Goal: Task Accomplishment & Management: Complete application form

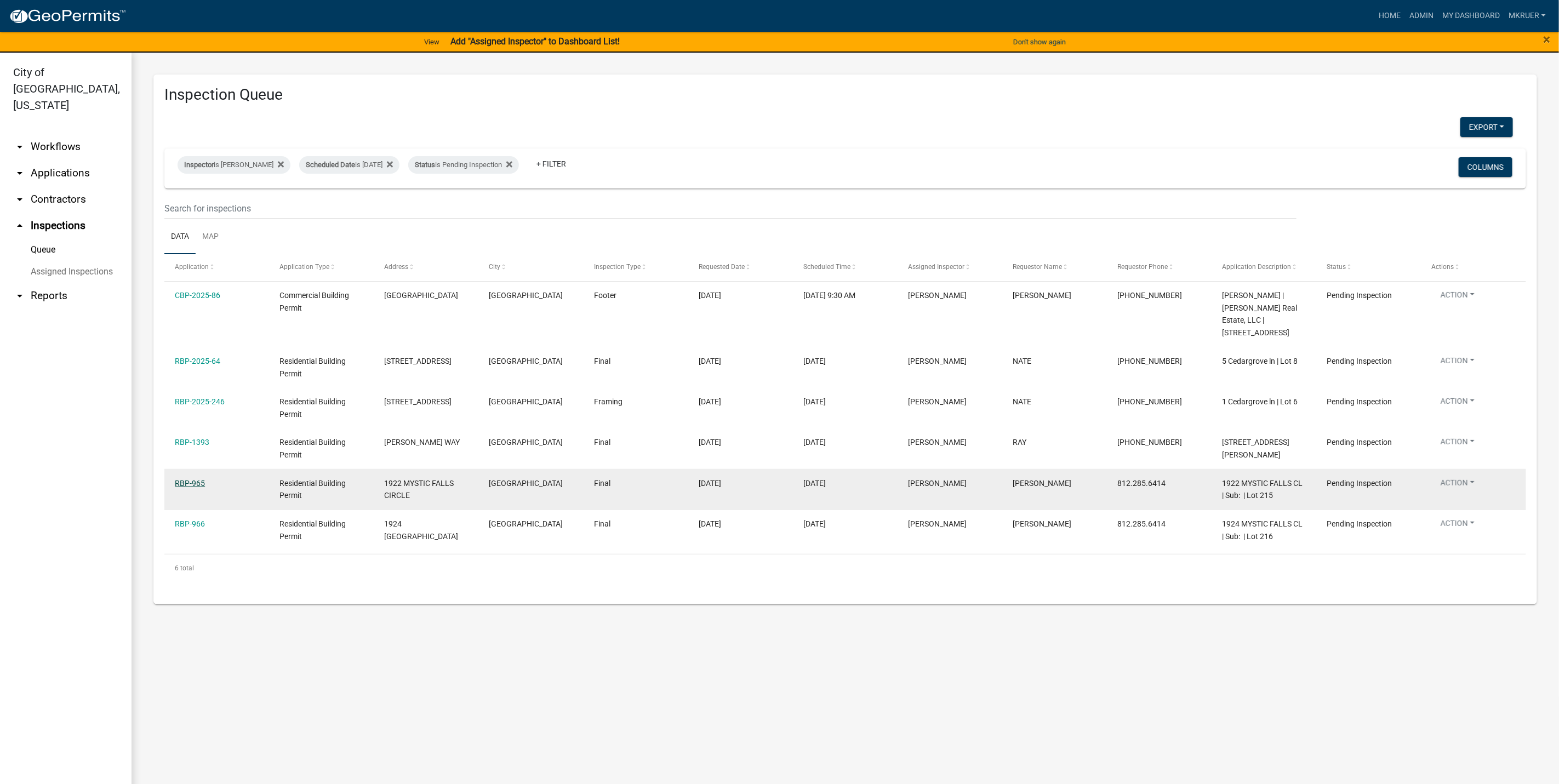
click at [181, 479] on link "RBP-965" at bounding box center [190, 483] width 30 height 8
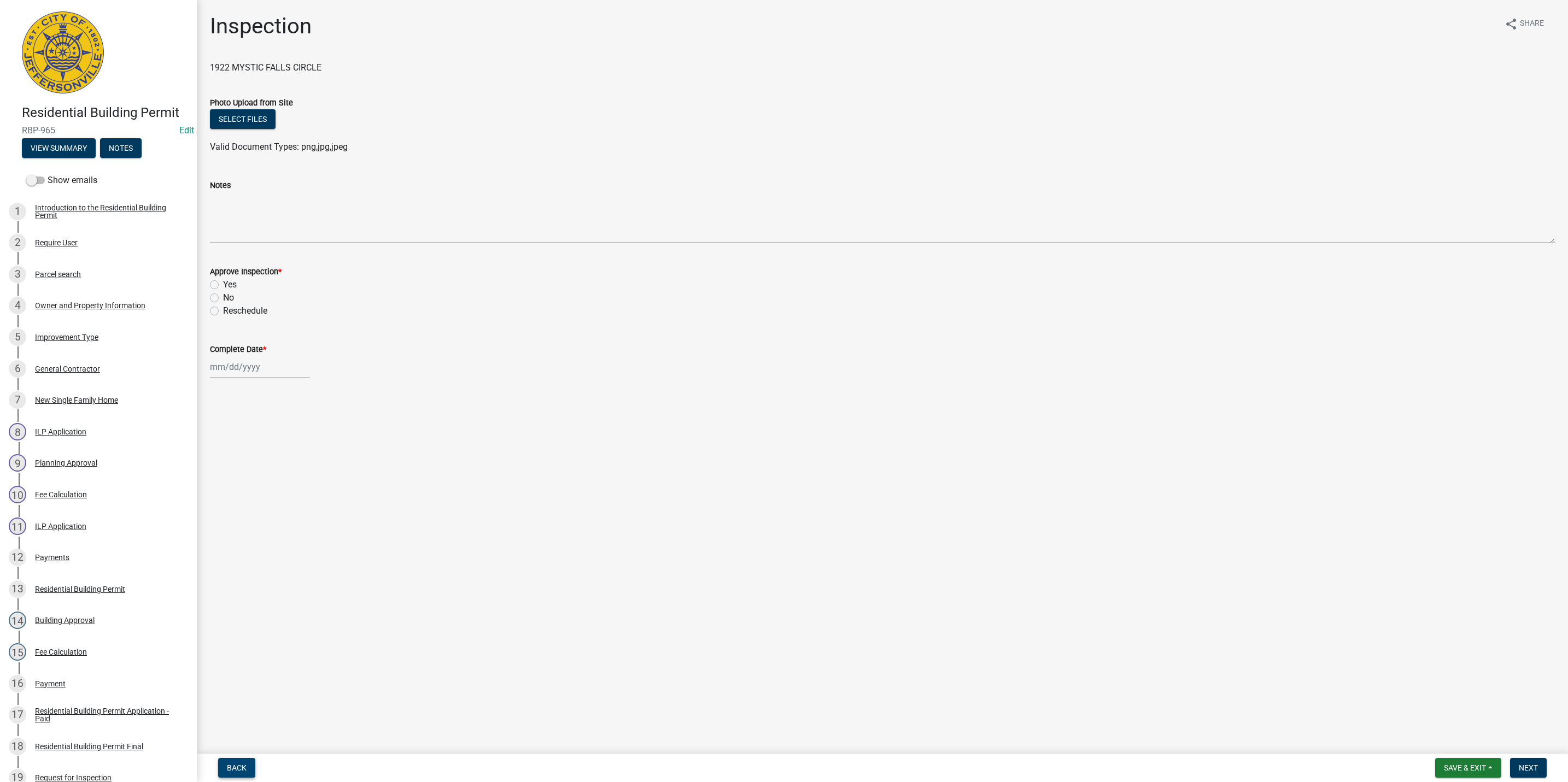
click at [236, 764] on span "Back" at bounding box center [236, 768] width 19 height 8
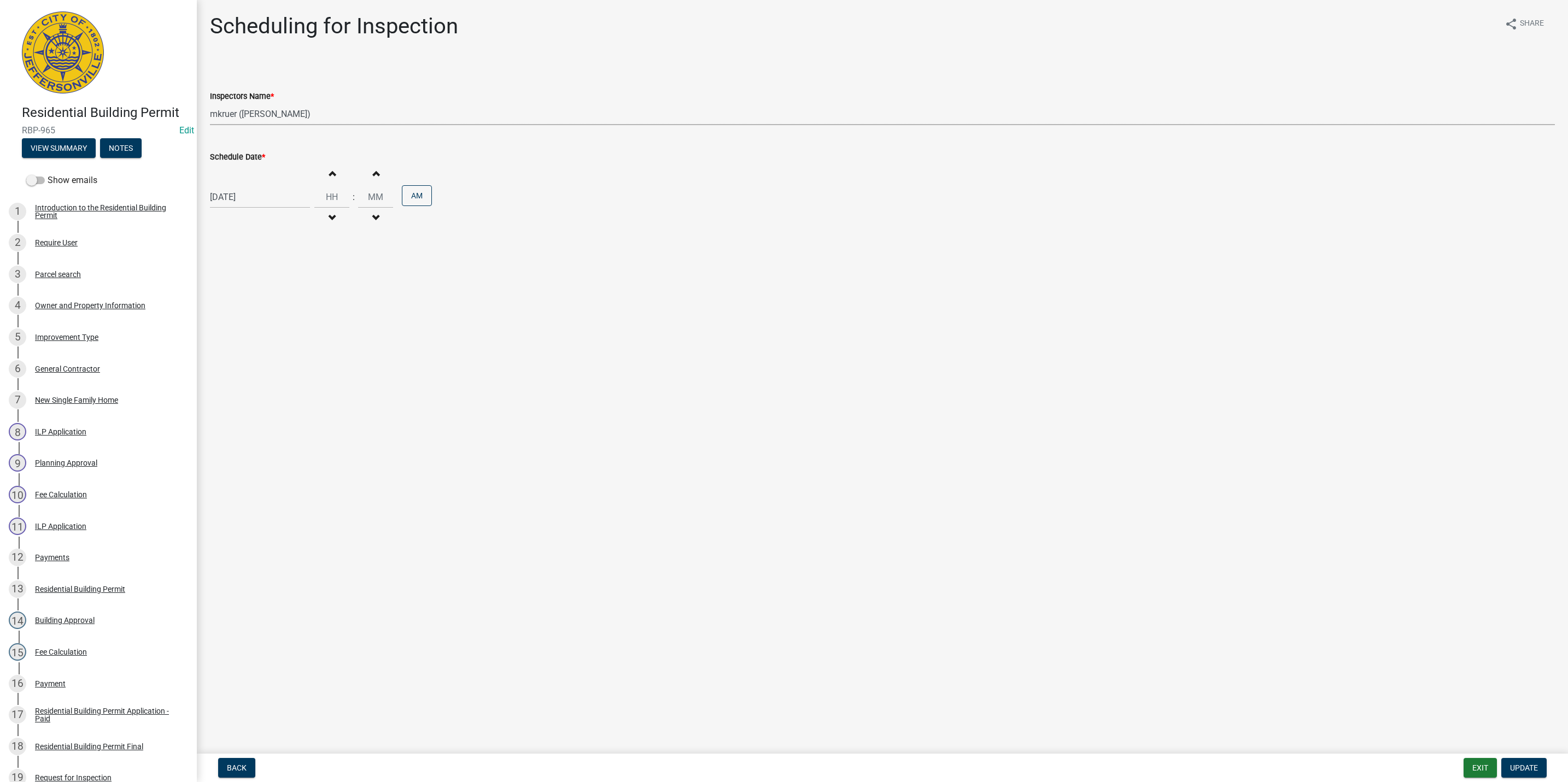
click at [244, 115] on select "Select Item... jramsey (Jeremy Ramsey) MaryFrey (Mary Frey) mkruer (Mike Kruer)…" at bounding box center [882, 113] width 1345 height 23
select select "13c97fbc-c819-4cee-844a-0db3d3c4db95"
click at [210, 102] on select "Select Item... jramsey (Jeremy Ramsey) MaryFrey (Mary Frey) mkruer (Mike Kruer)…" at bounding box center [882, 113] width 1345 height 23
click at [1519, 768] on span "Update" at bounding box center [1523, 768] width 28 height 8
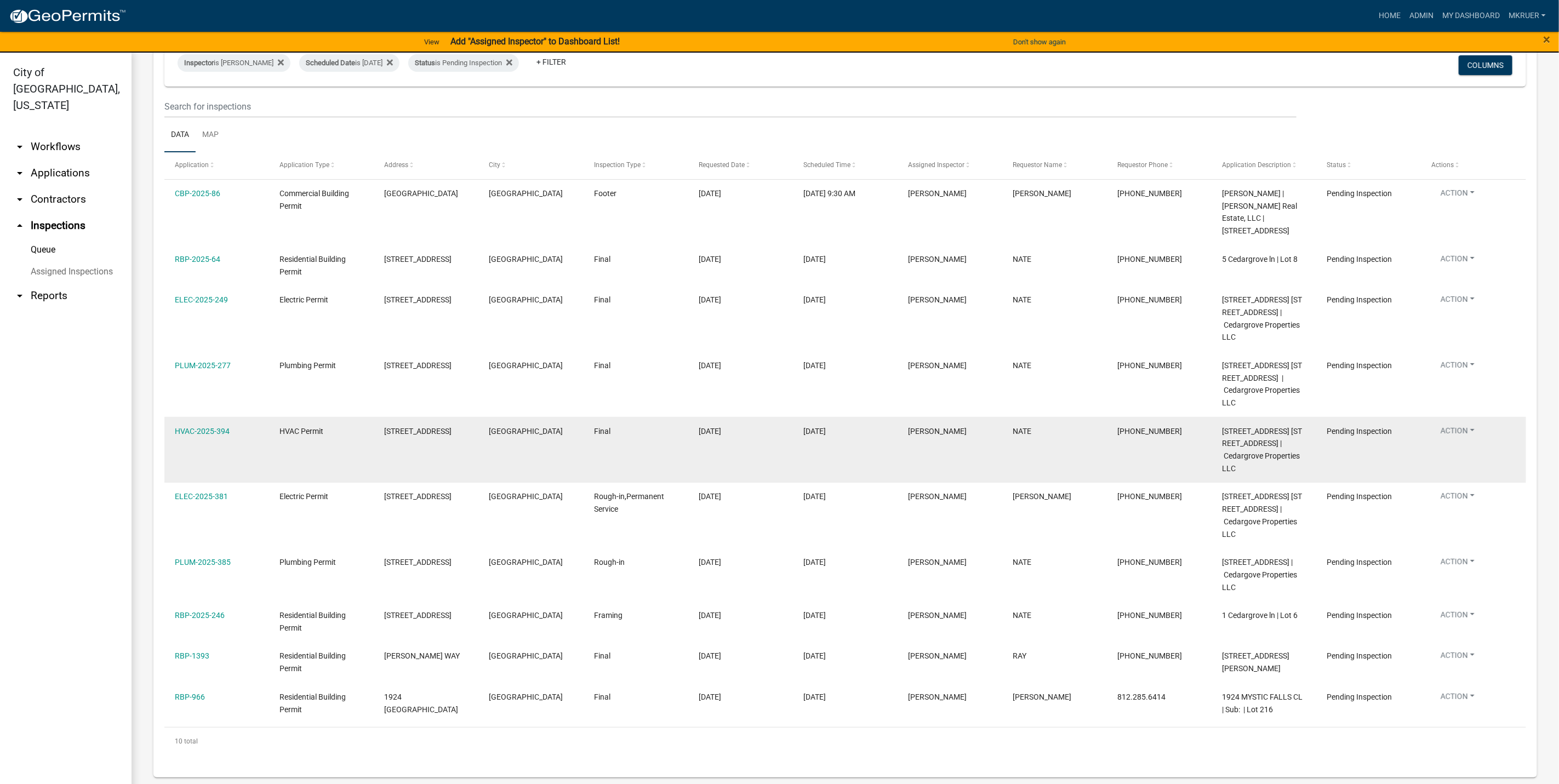
scroll to position [104, 0]
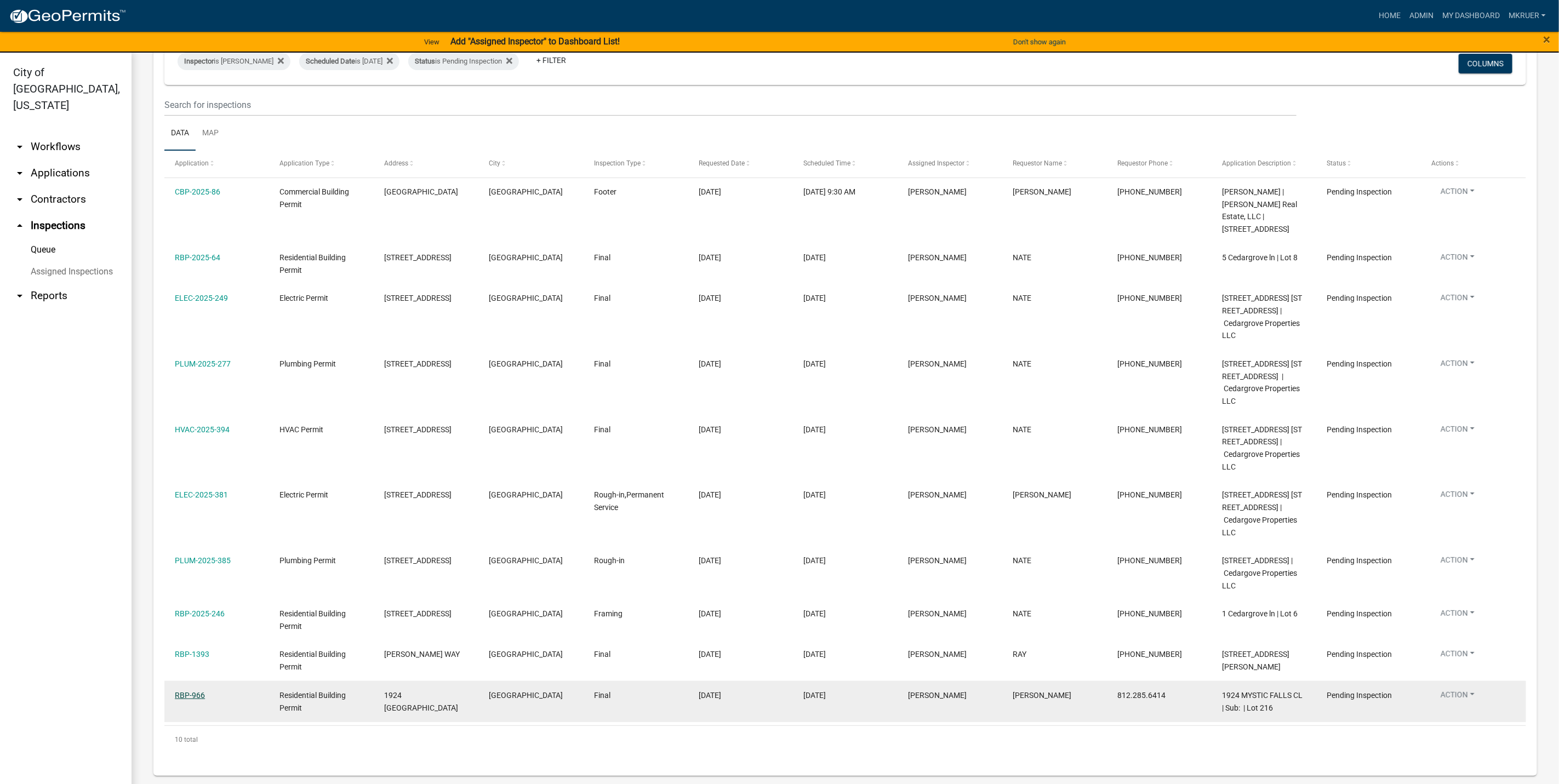
click at [188, 694] on link "RBP-966" at bounding box center [190, 695] width 30 height 8
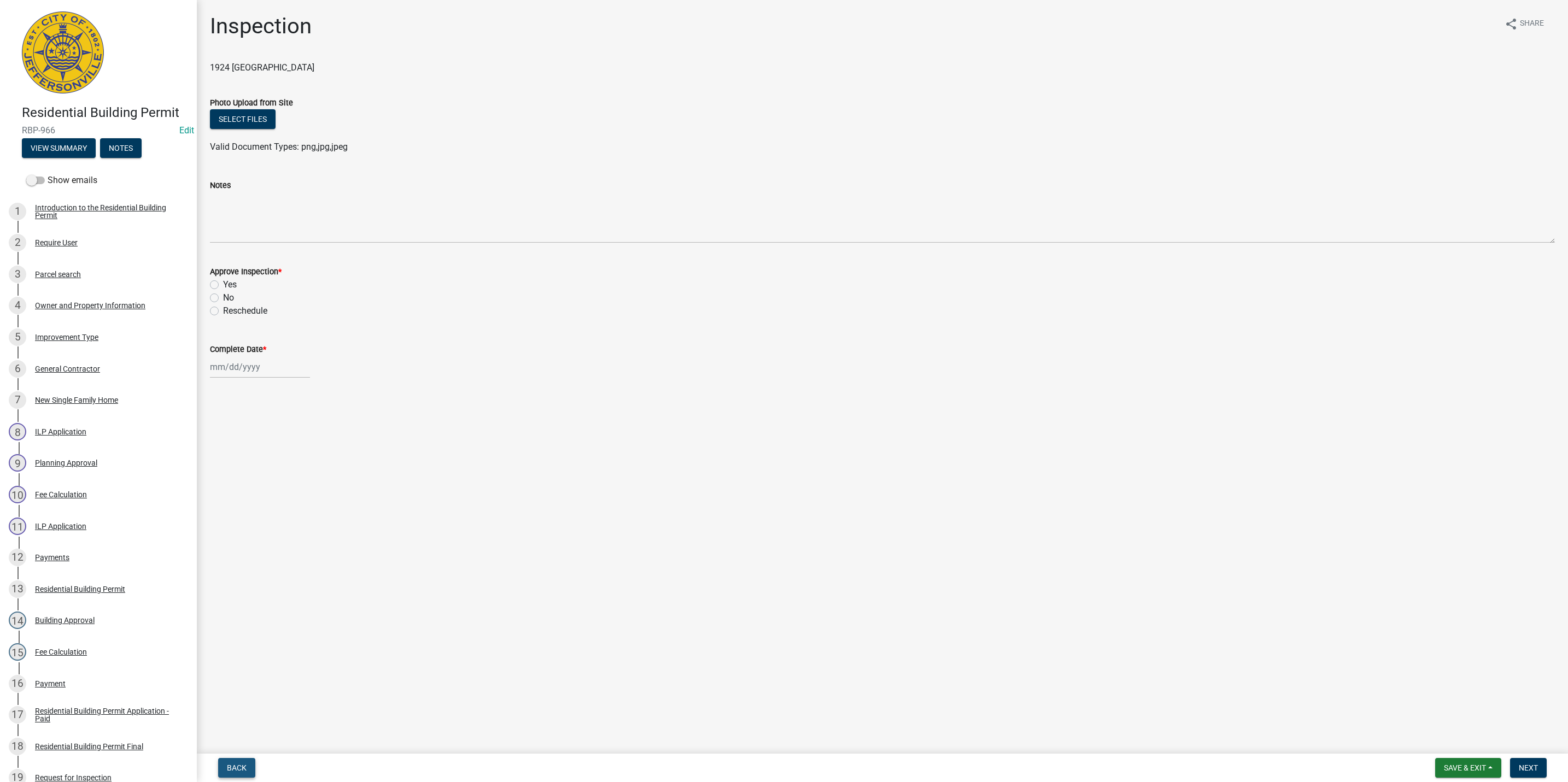
click at [234, 768] on span "Back" at bounding box center [236, 768] width 19 height 8
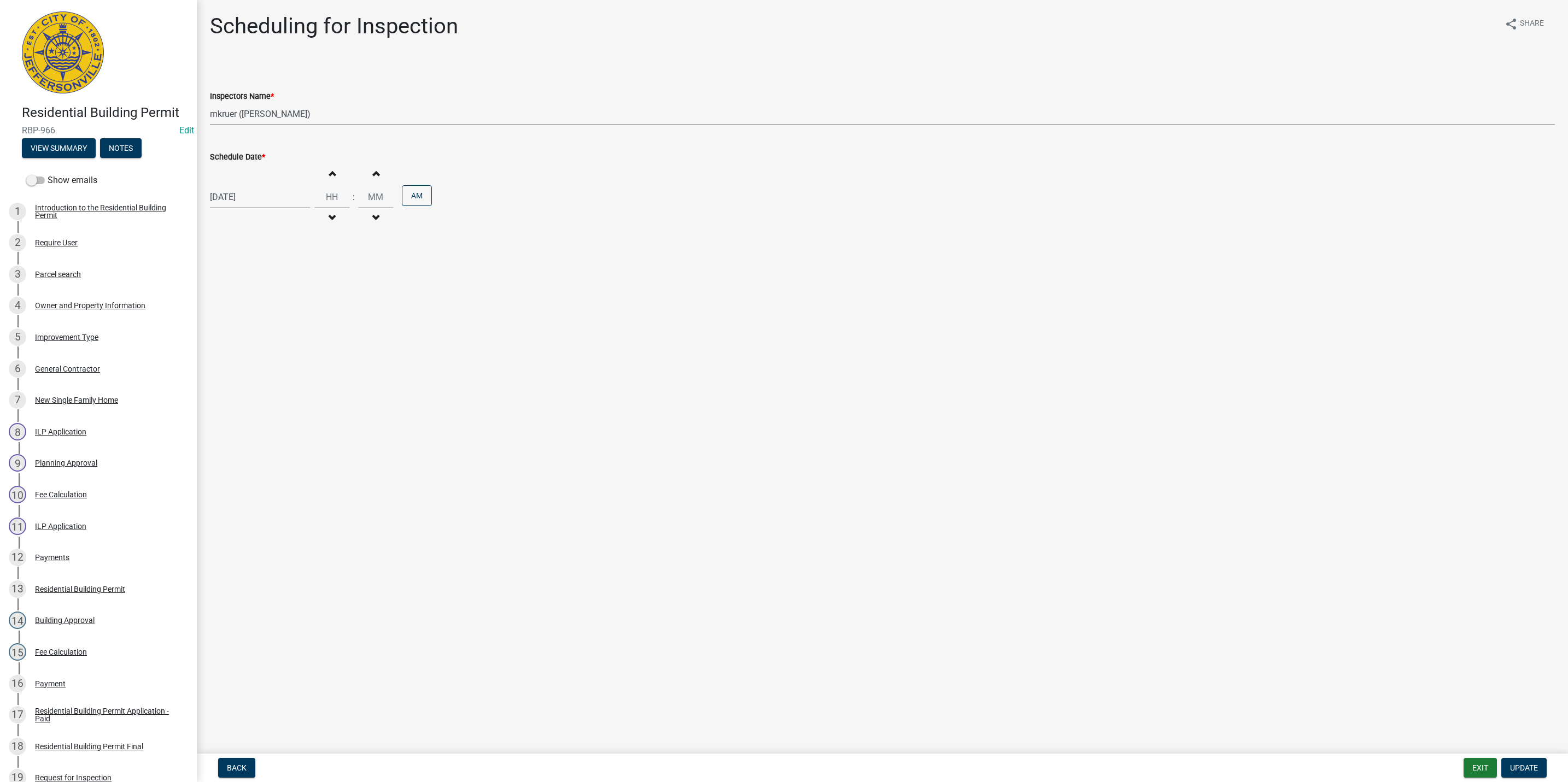
click at [270, 112] on select "Select Item... jramsey (Jeremy Ramsey) MaryFrey (Mary Frey) mkruer (Mike Kruer)…" at bounding box center [882, 113] width 1345 height 23
select select "13c97fbc-c819-4cee-844a-0db3d3c4db95"
click at [210, 102] on select "Select Item... jramsey (Jeremy Ramsey) MaryFrey (Mary Frey) mkruer (Mike Kruer)…" at bounding box center [882, 113] width 1345 height 23
click at [1532, 769] on span "Update" at bounding box center [1523, 768] width 28 height 8
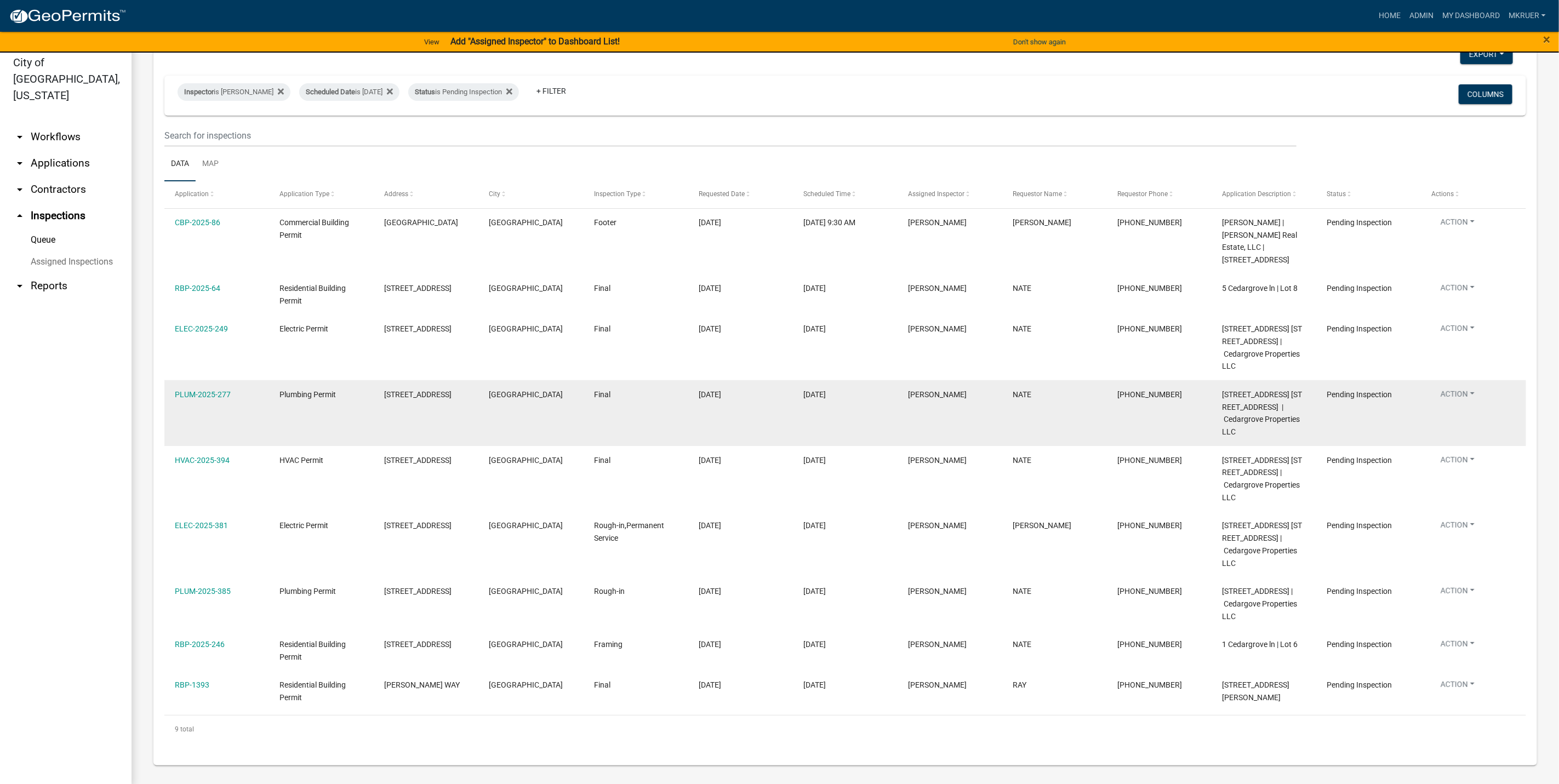
scroll to position [13, 0]
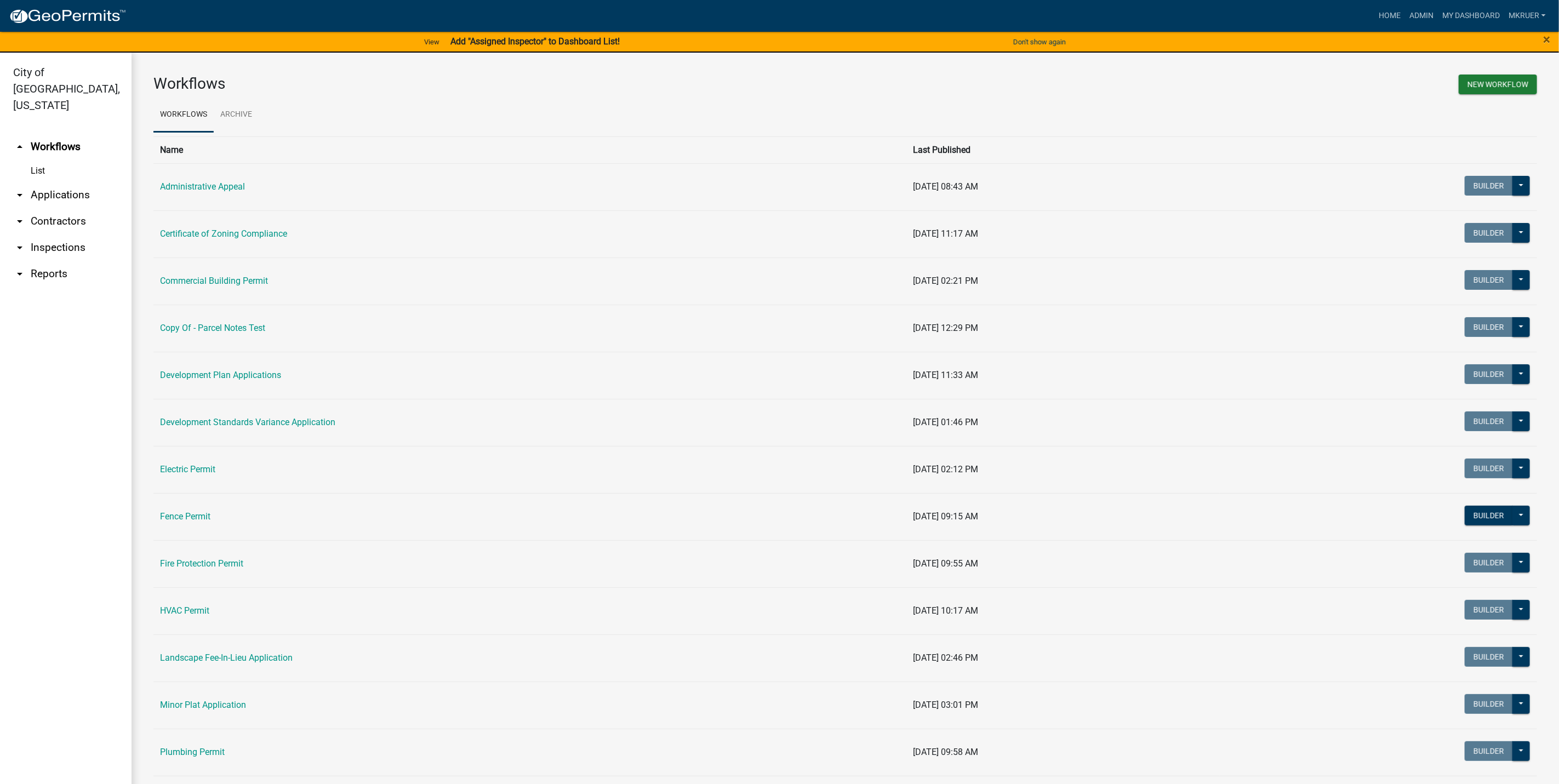
click at [65, 234] on link "arrow_drop_down Inspections" at bounding box center [66, 247] width 131 height 26
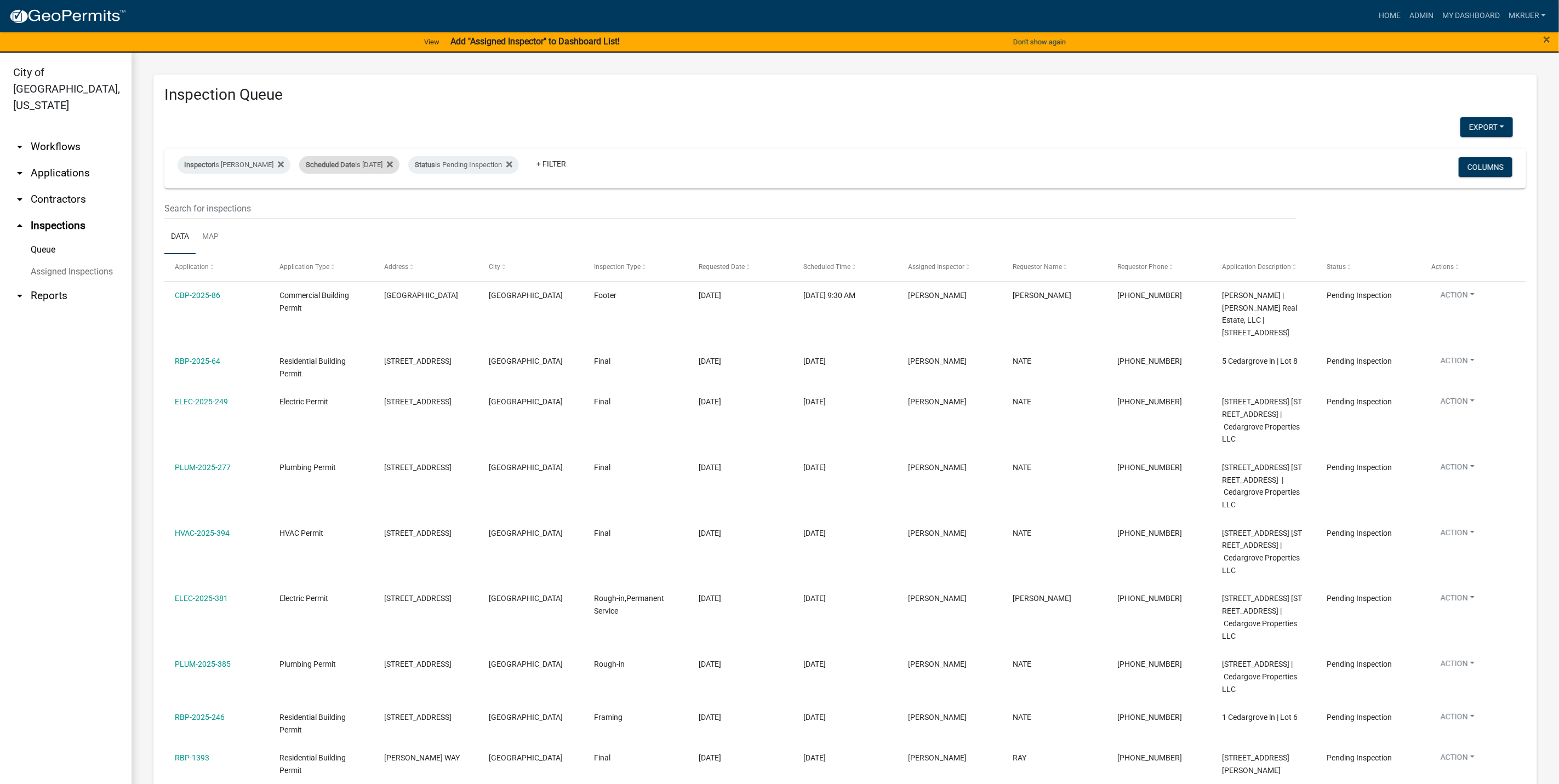
click at [371, 163] on div "Scheduled Date is 08/19/2025" at bounding box center [349, 164] width 100 height 18
click at [372, 206] on input "2025-08-19" at bounding box center [342, 206] width 77 height 23
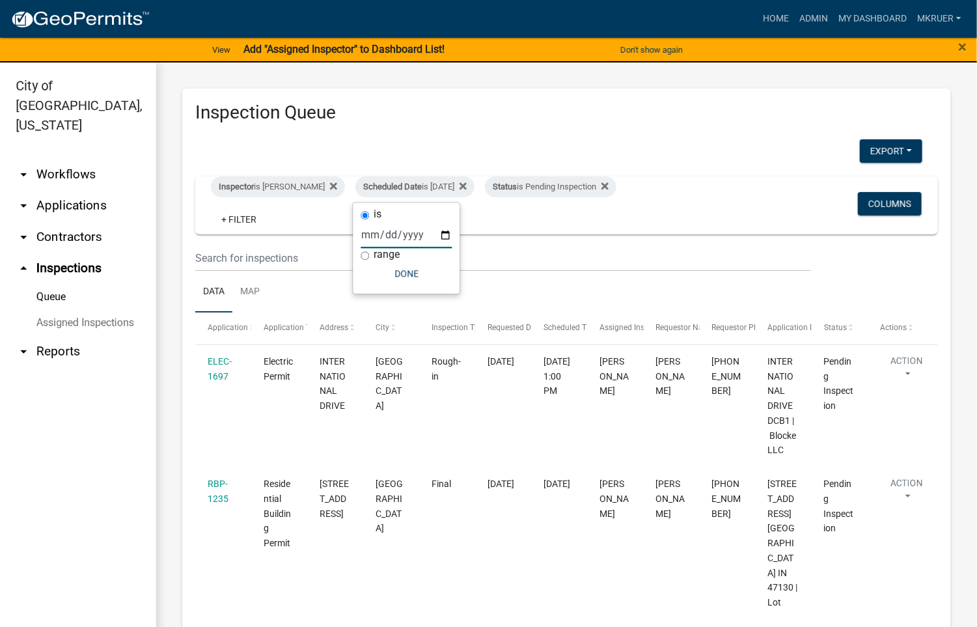
click at [443, 227] on input "2025-08-20" at bounding box center [406, 235] width 91 height 27
click at [441, 233] on input "2025-08-20" at bounding box center [406, 235] width 91 height 27
type input "2025-08-19"
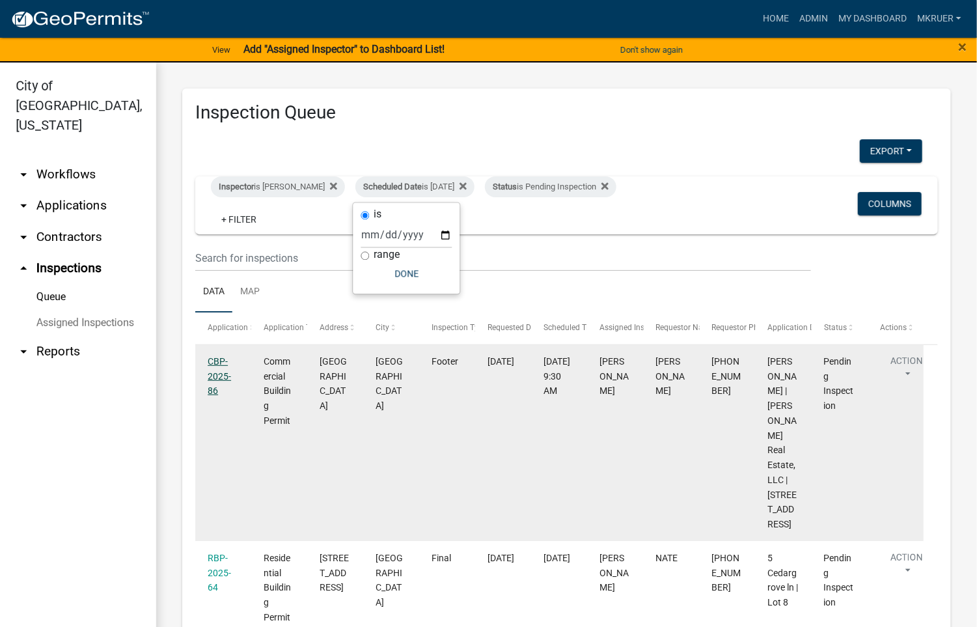
click at [213, 363] on link "CBP-2025-86" at bounding box center [219, 376] width 23 height 40
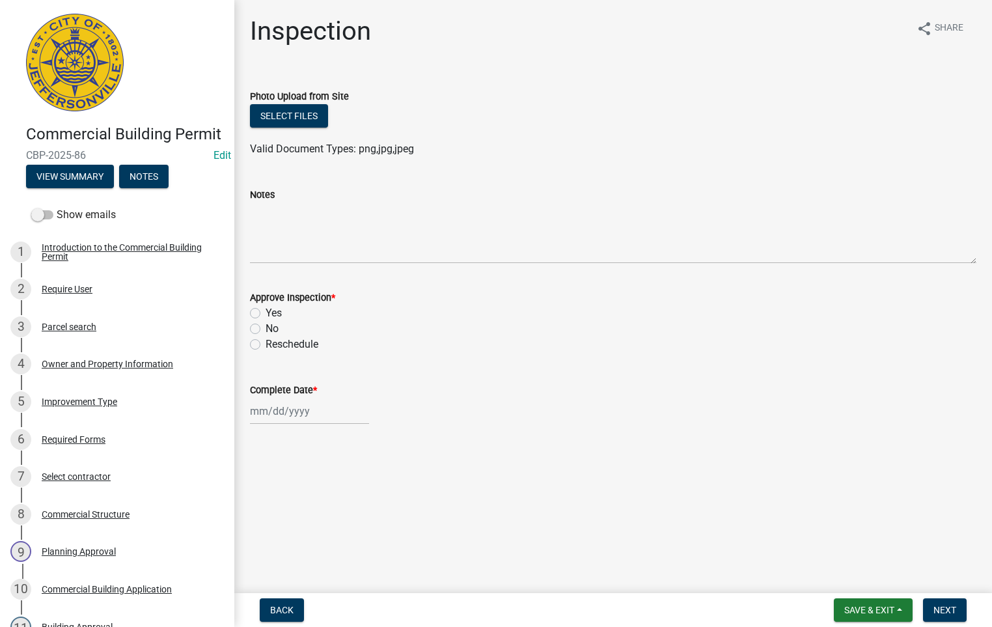
click at [265, 311] on label "Yes" at bounding box center [273, 313] width 16 height 16
click at [265, 311] on input "Yes" at bounding box center [269, 309] width 8 height 8
radio input "true"
select select "8"
select select "2025"
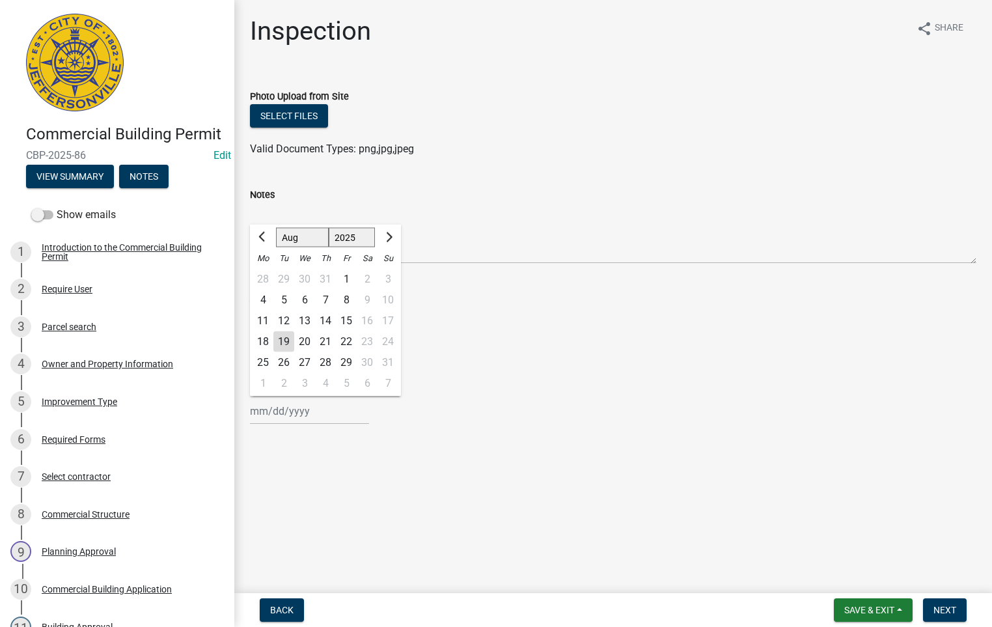
click at [276, 409] on div "Jan Feb Mar Apr May Jun Jul Aug Sep Oct Nov Dec 1525 1526 1527 1528 1529 1530 1…" at bounding box center [309, 411] width 119 height 27
click at [285, 340] on div "19" at bounding box center [283, 341] width 21 height 21
type input "[DATE]"
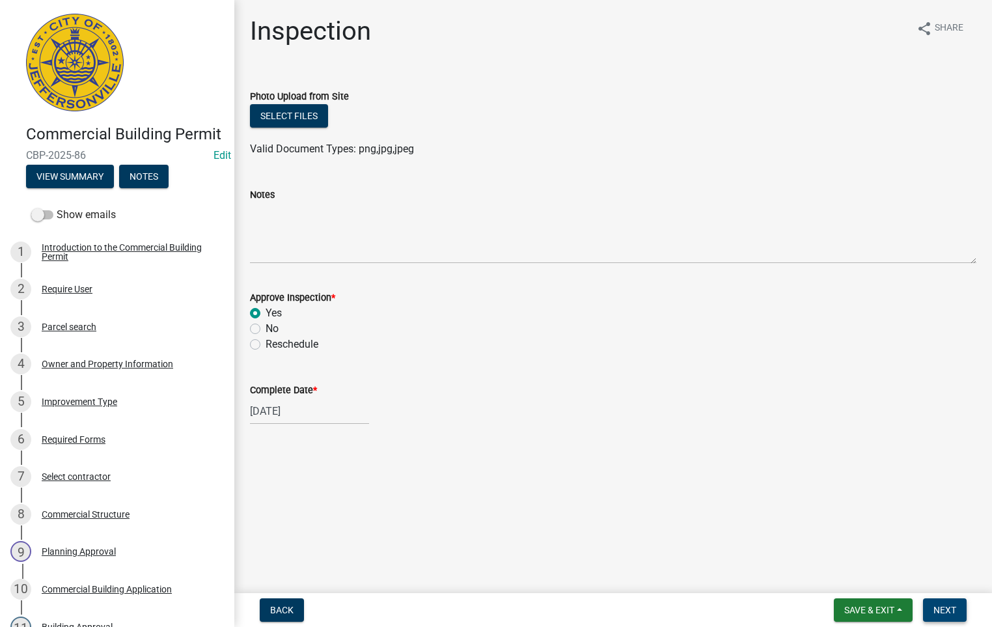
click at [949, 603] on button "Next" at bounding box center [945, 609] width 44 height 23
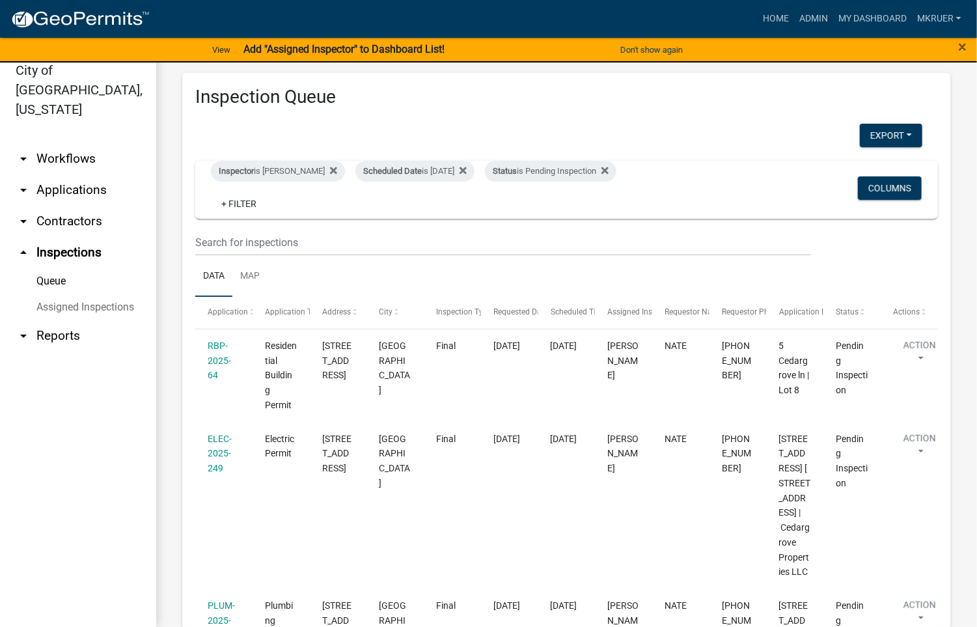
drag, startPoint x: 529, startPoint y: 208, endPoint x: 504, endPoint y: 235, distance: 37.3
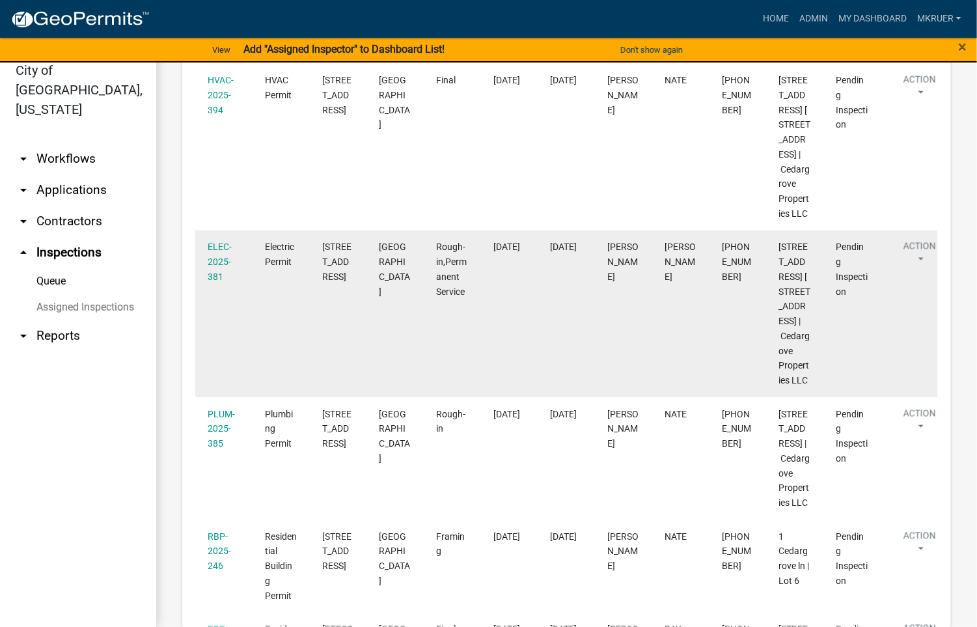
scroll to position [683, 0]
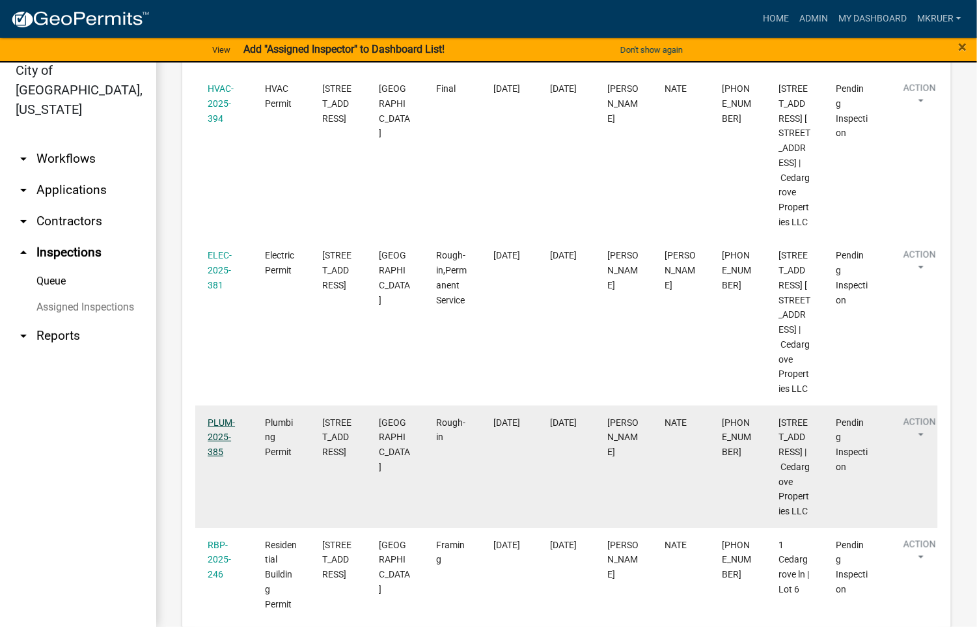
click at [217, 457] on link "PLUM-2025-385" at bounding box center [221, 437] width 27 height 40
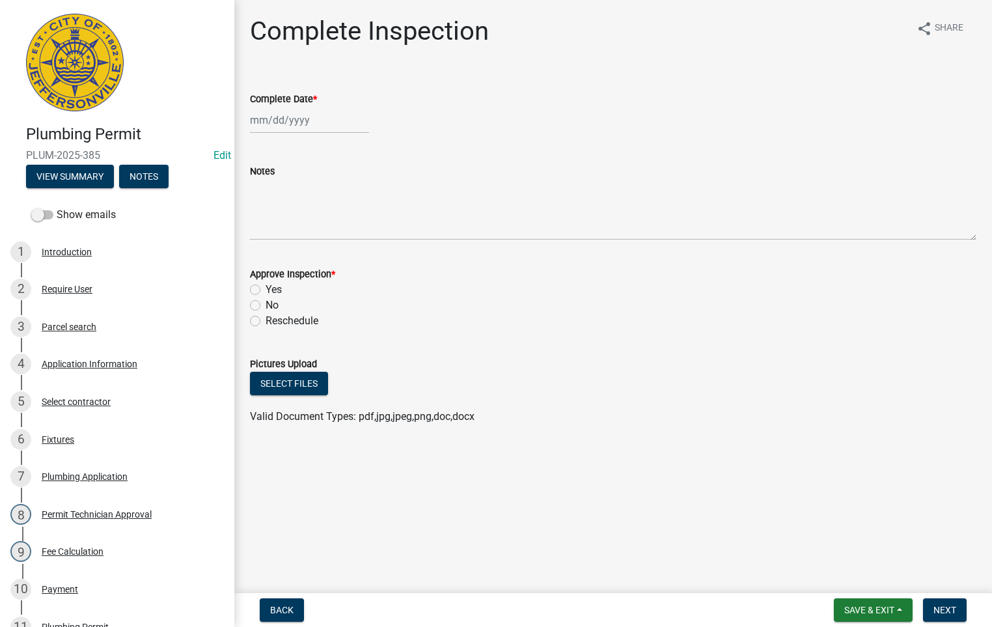
click at [295, 118] on div at bounding box center [309, 120] width 119 height 27
select select "8"
select select "2025"
click at [281, 249] on div "19" at bounding box center [283, 251] width 21 height 21
type input "[DATE]"
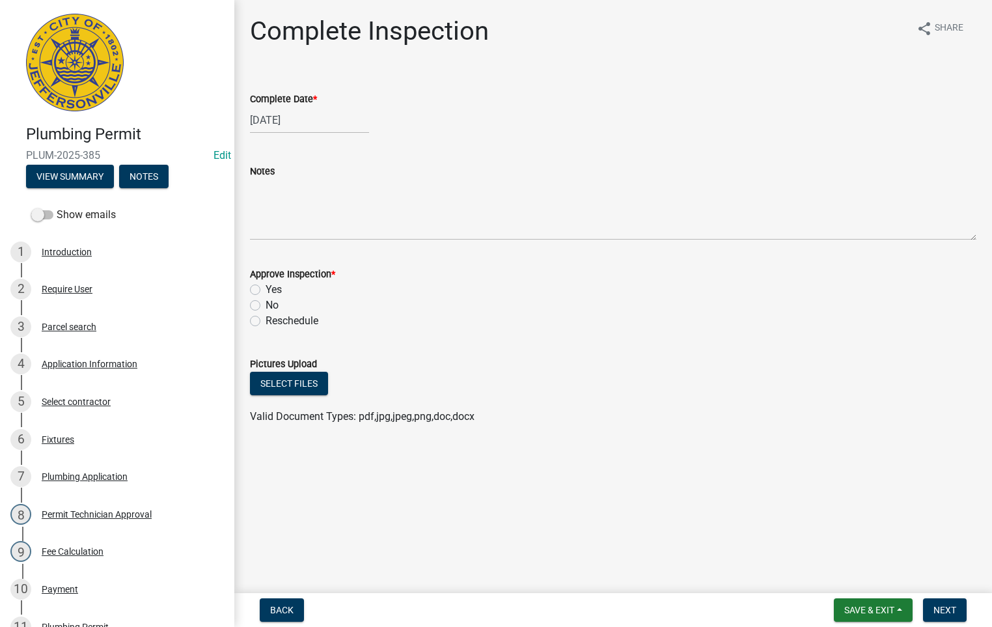
click at [265, 287] on label "Yes" at bounding box center [273, 290] width 16 height 16
click at [265, 287] on input "Yes" at bounding box center [269, 286] width 8 height 8
radio input "true"
click at [941, 606] on span "Next" at bounding box center [944, 609] width 23 height 10
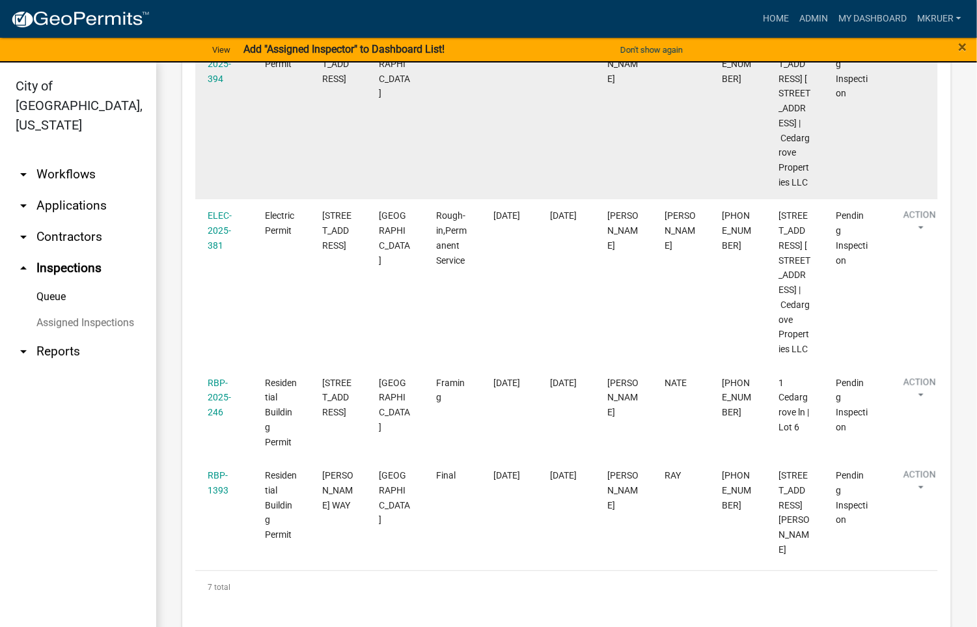
scroll to position [811, 0]
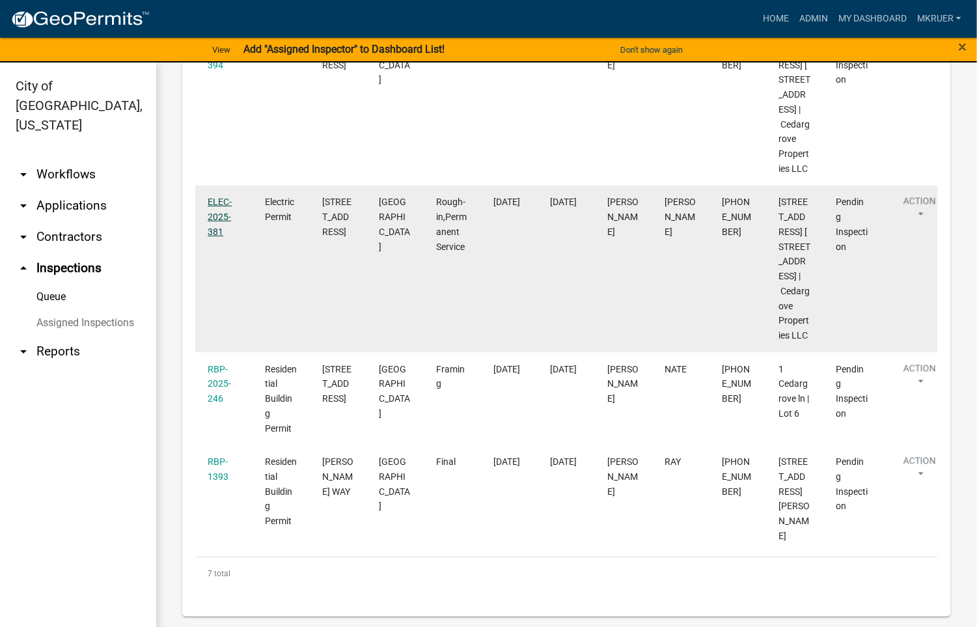
click at [215, 201] on link "ELEC-2025-381" at bounding box center [220, 217] width 24 height 40
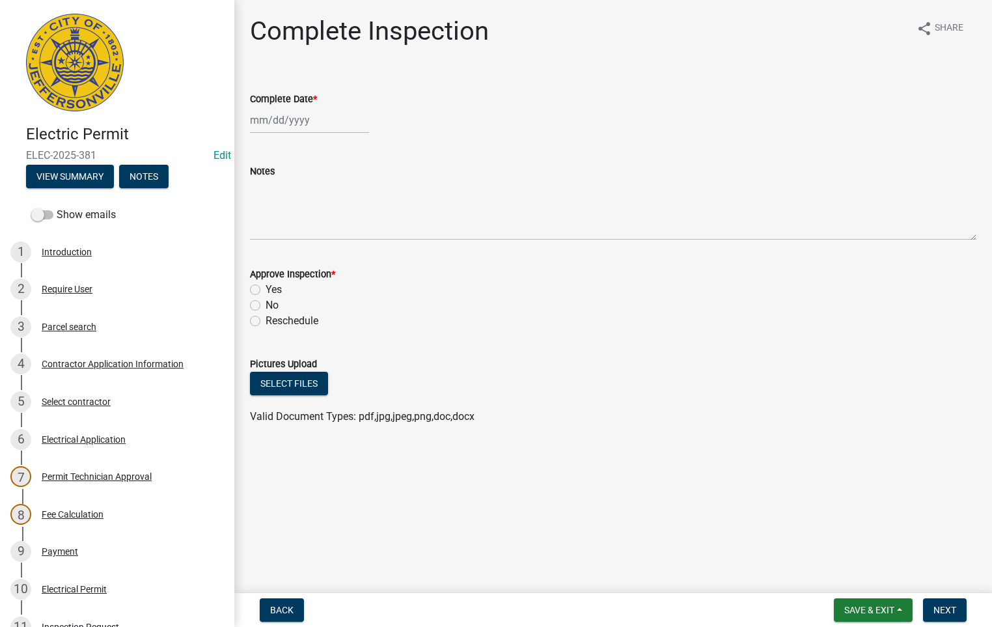
click at [271, 120] on div at bounding box center [309, 120] width 119 height 27
select select "8"
select select "2025"
click at [284, 250] on div "19" at bounding box center [283, 251] width 21 height 21
type input "[DATE]"
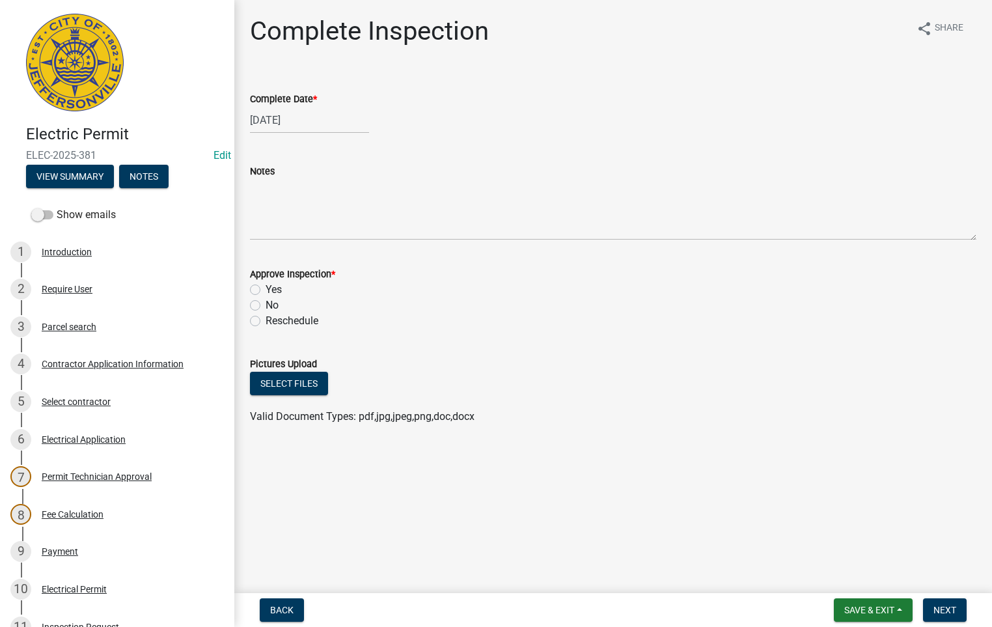
click at [265, 288] on label "Yes" at bounding box center [273, 290] width 16 height 16
click at [265, 288] on input "Yes" at bounding box center [269, 286] width 8 height 8
radio input "true"
click at [945, 611] on span "Next" at bounding box center [944, 609] width 23 height 10
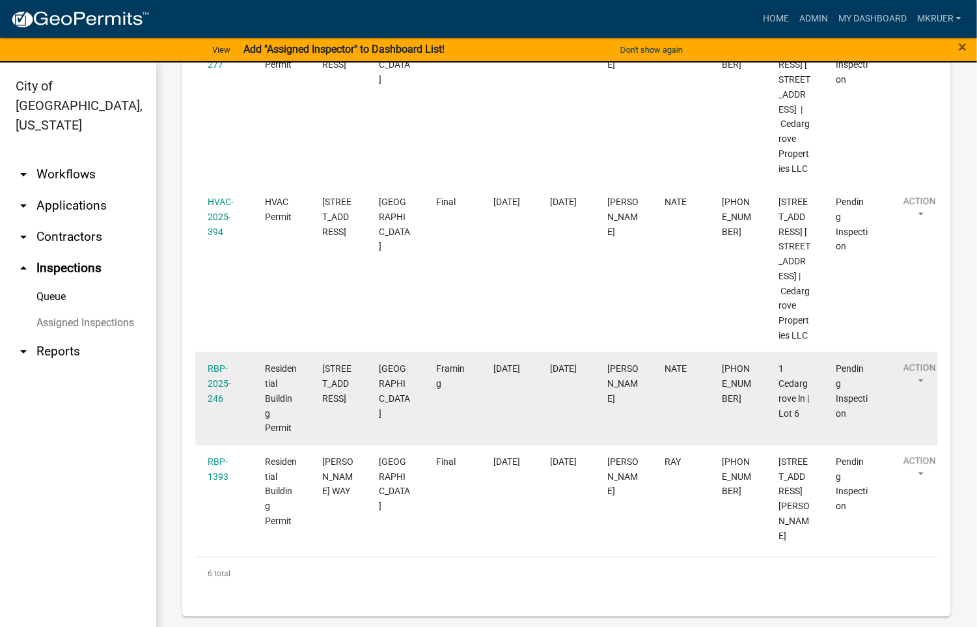
scroll to position [629, 0]
click at [217, 381] on link "RBP-2025-246" at bounding box center [219, 383] width 23 height 40
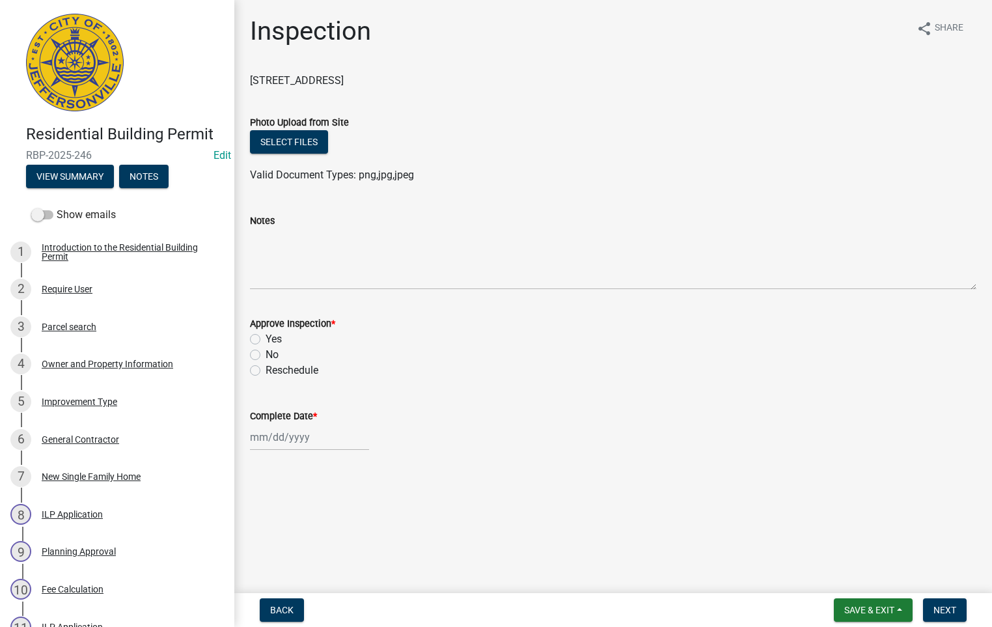
click at [265, 338] on label "Yes" at bounding box center [273, 339] width 16 height 16
click at [265, 338] on input "Yes" at bounding box center [269, 335] width 8 height 8
radio input "true"
select select "8"
select select "2025"
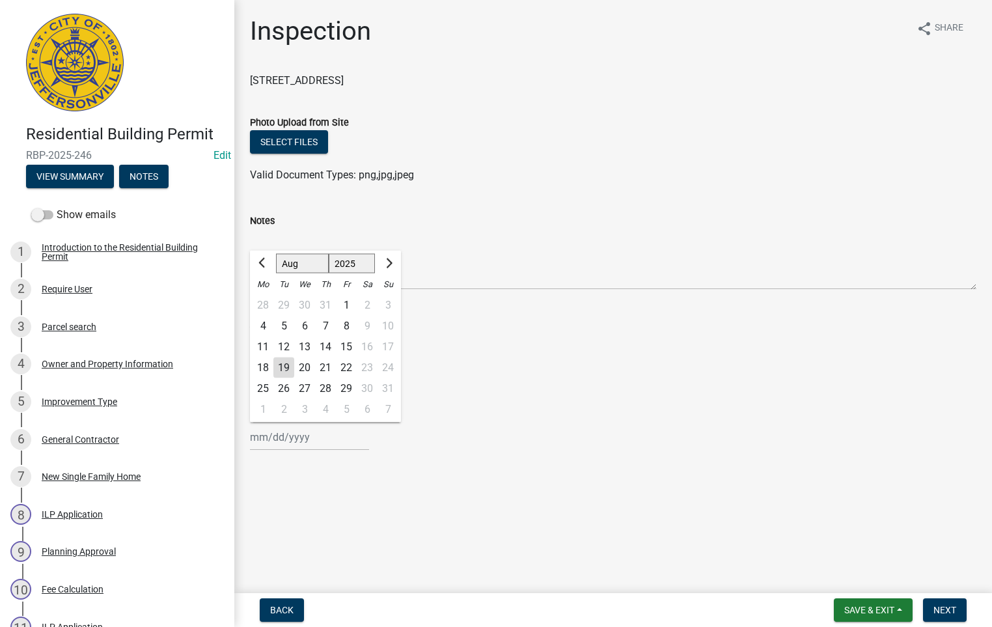
click at [290, 435] on div "Jan Feb Mar Apr May Jun Jul Aug Sep Oct Nov Dec 1525 1526 1527 1528 1529 1530 1…" at bounding box center [309, 437] width 119 height 27
click at [286, 367] on div "19" at bounding box center [283, 367] width 21 height 21
type input "[DATE]"
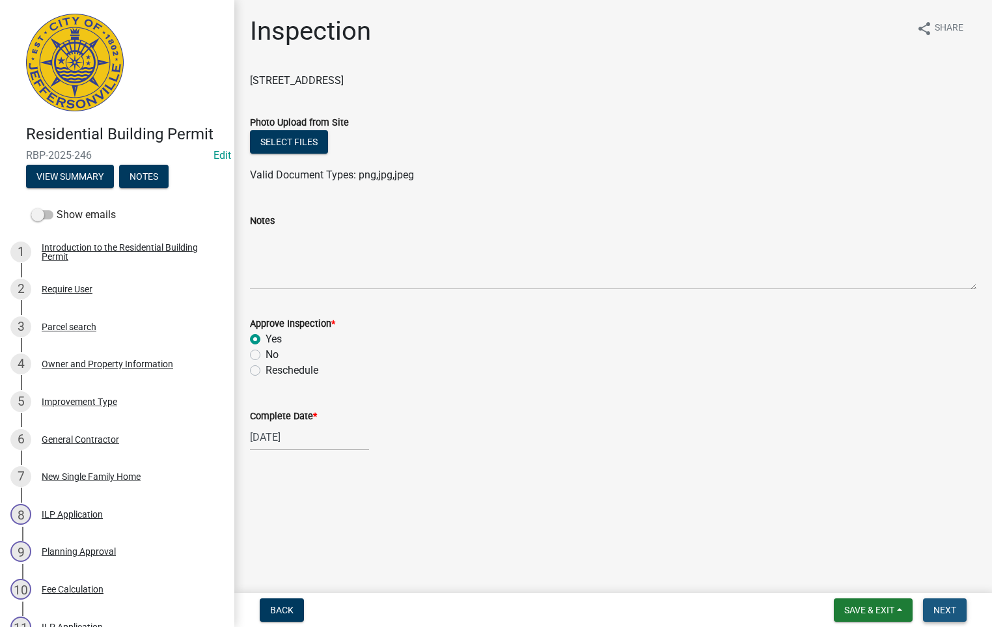
click at [945, 607] on span "Next" at bounding box center [944, 609] width 23 height 10
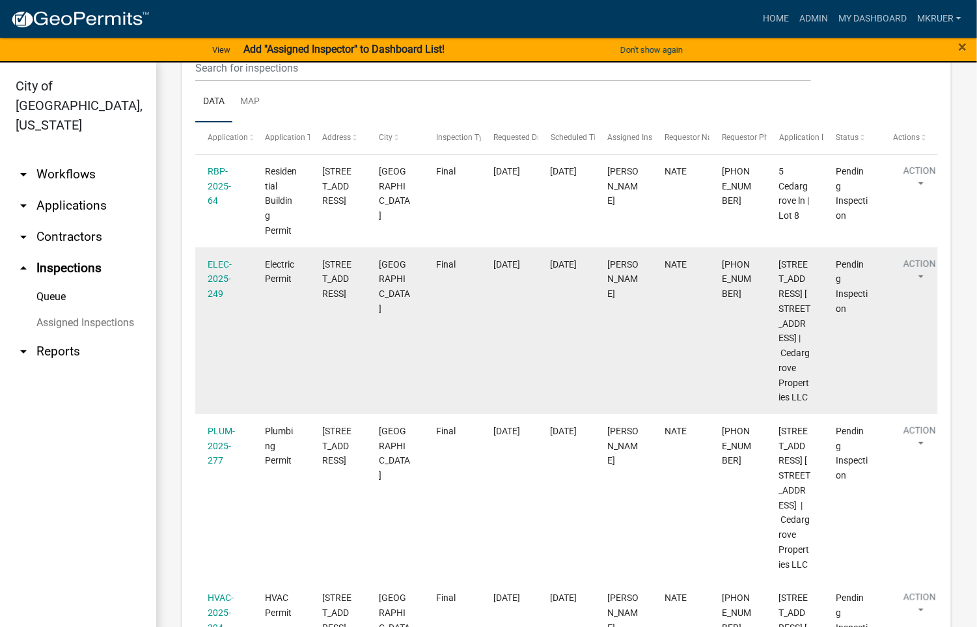
scroll to position [195, 0]
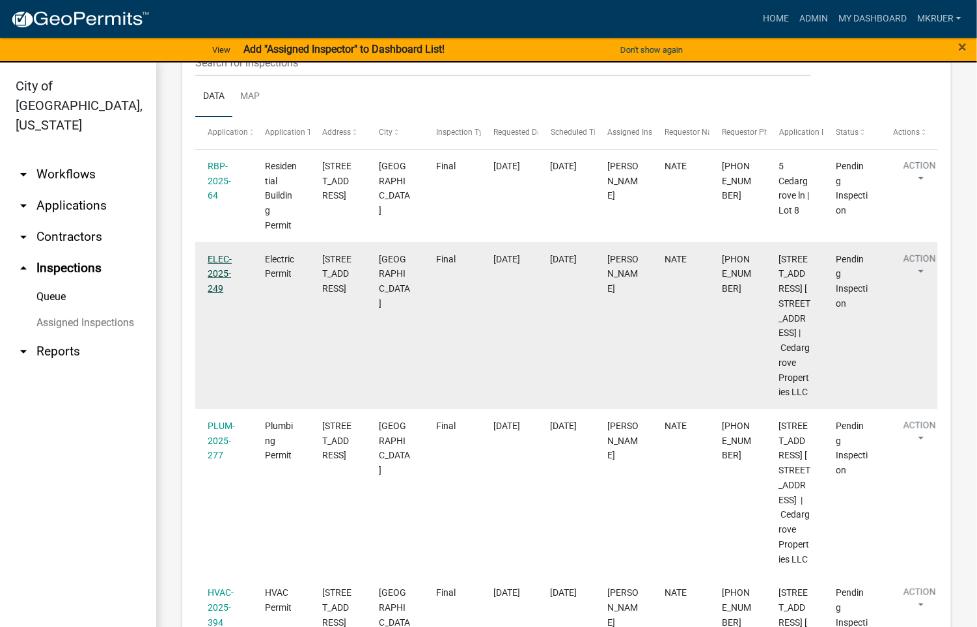
click at [217, 258] on link "ELEC-2025-249" at bounding box center [220, 274] width 24 height 40
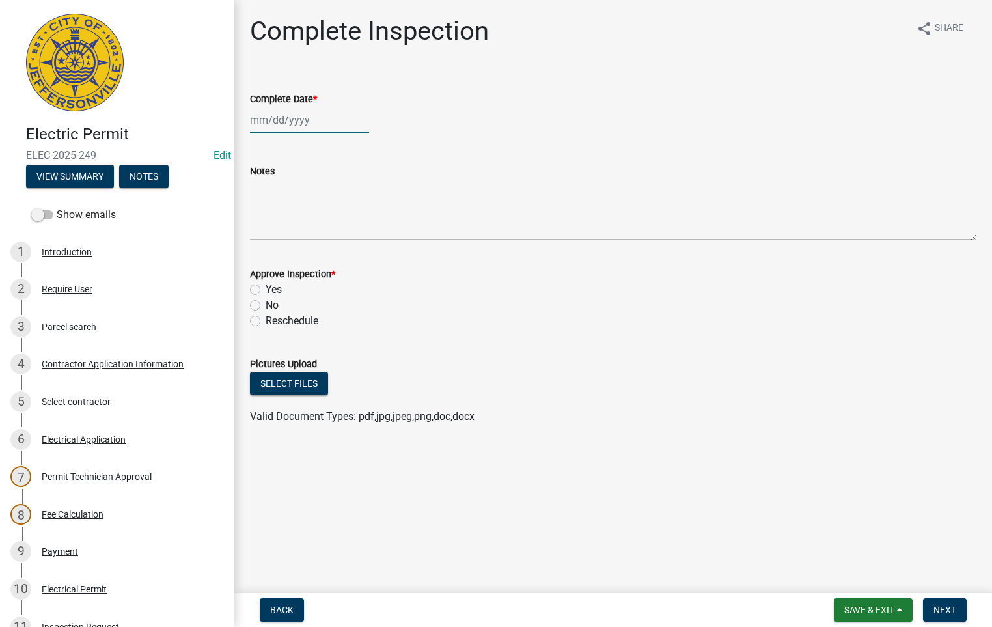
select select "8"
select select "2025"
click at [293, 120] on div "Jan Feb Mar Apr May Jun Jul Aug Sep Oct Nov Dec 1525 1526 1527 1528 1529 1530 1…" at bounding box center [309, 120] width 119 height 27
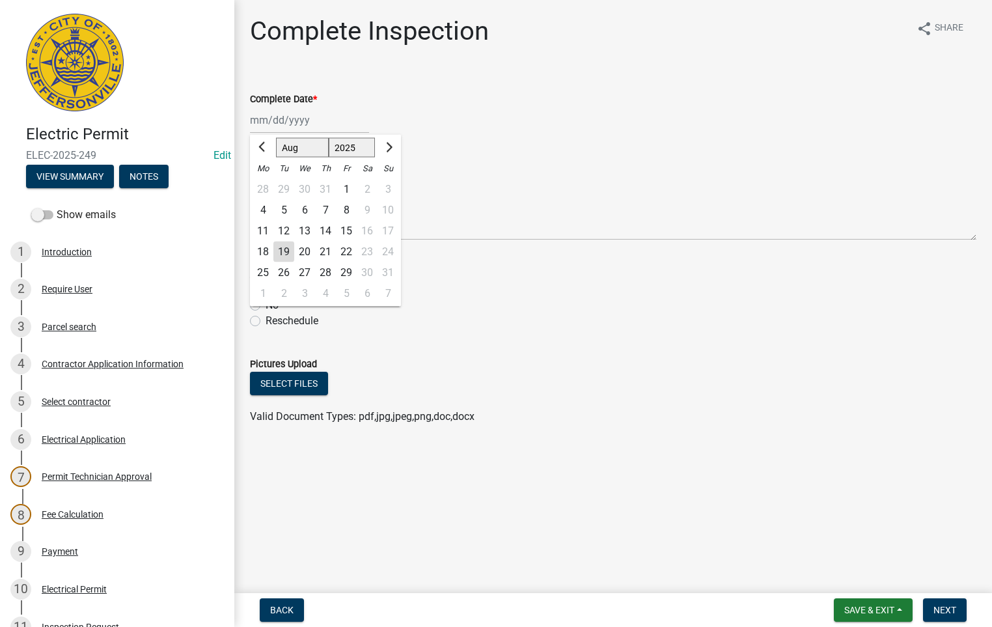
click at [279, 252] on div "19" at bounding box center [283, 251] width 21 height 21
type input "[DATE]"
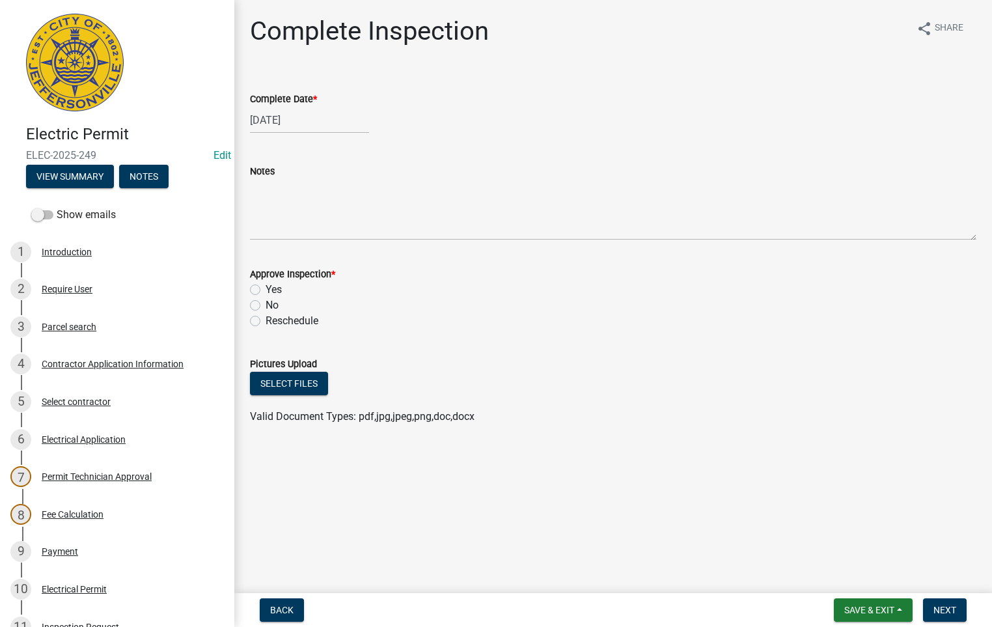
click at [265, 287] on label "Yes" at bounding box center [273, 290] width 16 height 16
click at [265, 287] on input "Yes" at bounding box center [269, 286] width 8 height 8
radio input "true"
click at [945, 608] on span "Next" at bounding box center [944, 609] width 23 height 10
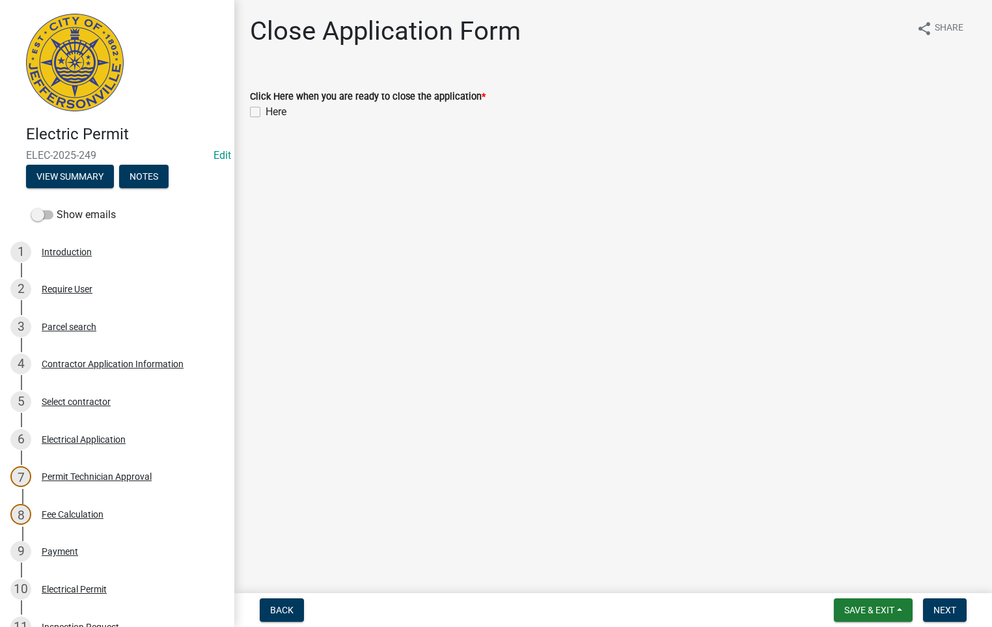
click at [265, 111] on label "Here" at bounding box center [275, 112] width 21 height 16
click at [265, 111] on input "Here" at bounding box center [269, 108] width 8 height 8
checkbox input "true"
click at [945, 605] on span "Next" at bounding box center [944, 609] width 23 height 10
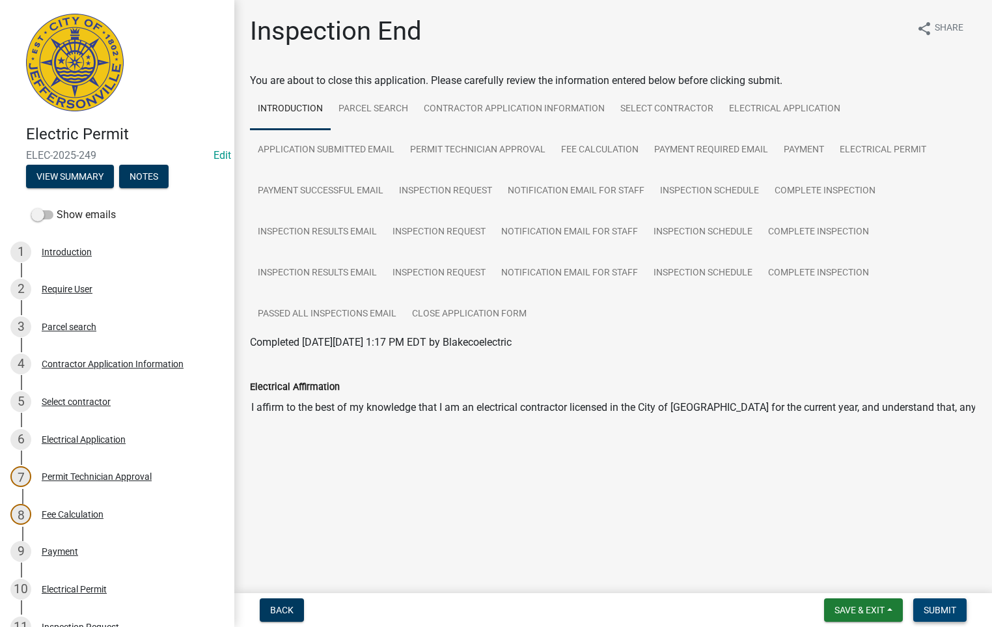
click at [941, 612] on span "Submit" at bounding box center [939, 609] width 33 height 10
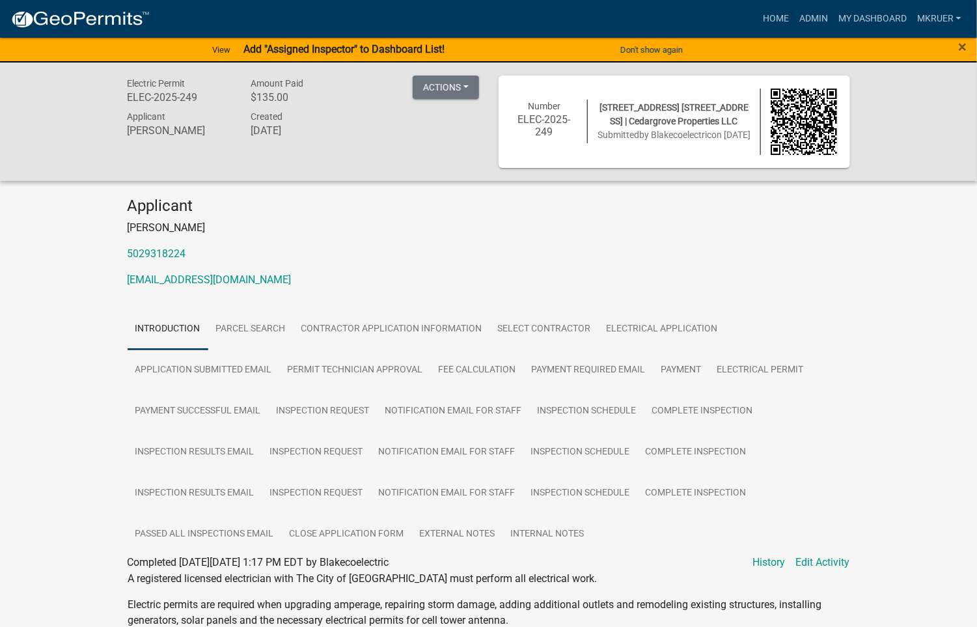
scroll to position [16, 0]
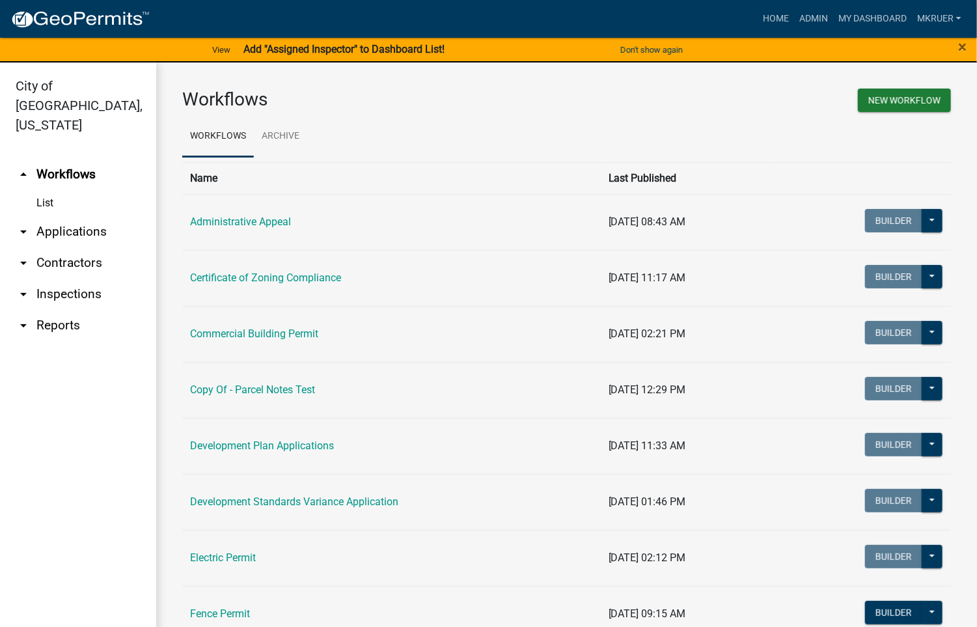
click at [65, 278] on link "arrow_drop_down Inspections" at bounding box center [78, 293] width 156 height 31
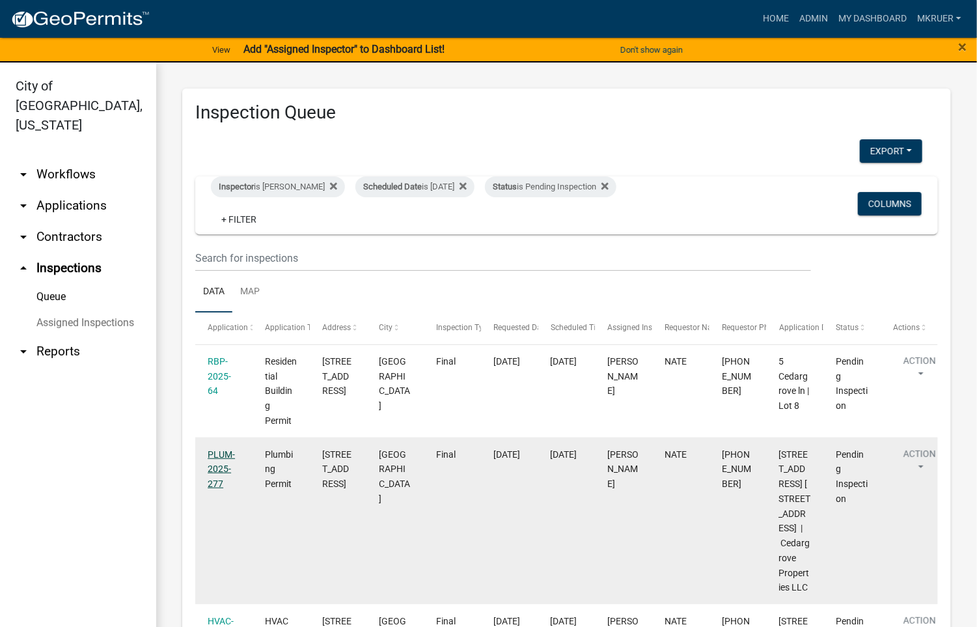
click at [213, 455] on link "PLUM-2025-277" at bounding box center [221, 469] width 27 height 40
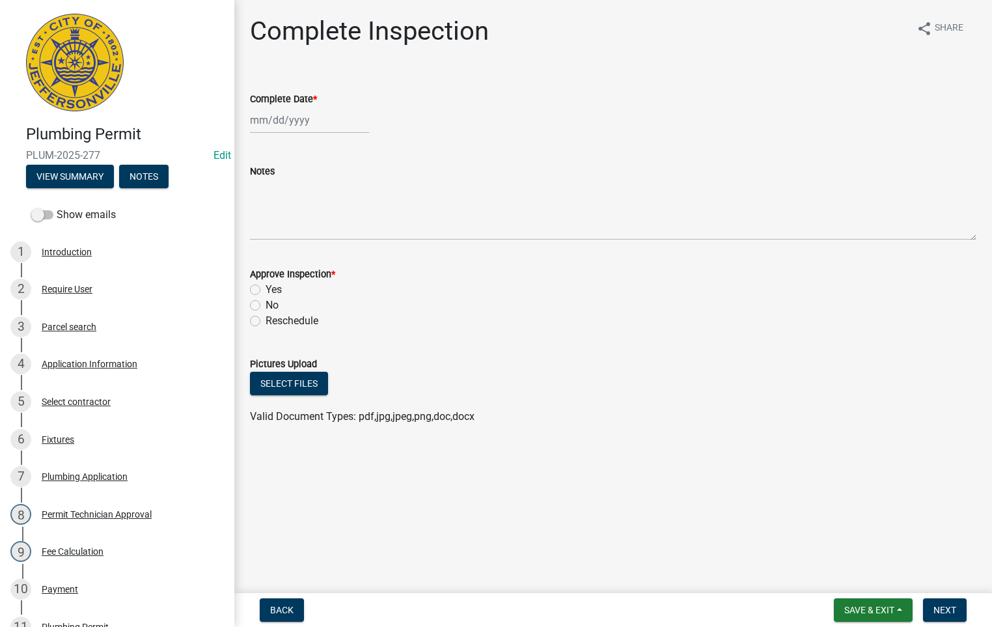
click at [278, 113] on div at bounding box center [309, 120] width 119 height 27
select select "8"
select select "2025"
click at [280, 249] on div "19" at bounding box center [283, 251] width 21 height 21
type input "[DATE]"
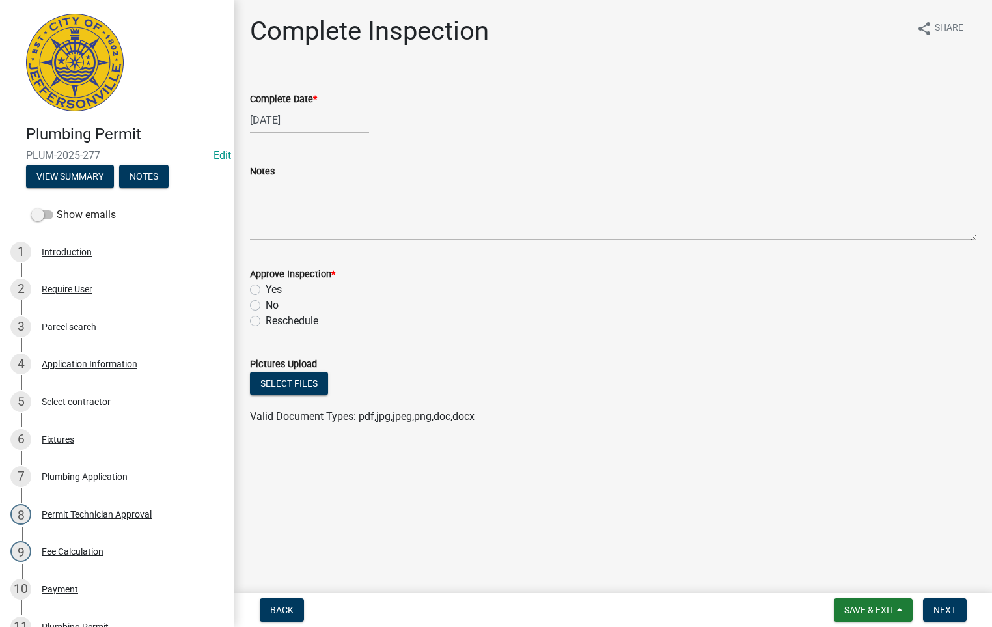
click at [265, 288] on label "Yes" at bounding box center [273, 290] width 16 height 16
click at [265, 288] on input "Yes" at bounding box center [269, 286] width 8 height 8
radio input "true"
click at [943, 610] on span "Next" at bounding box center [944, 609] width 23 height 10
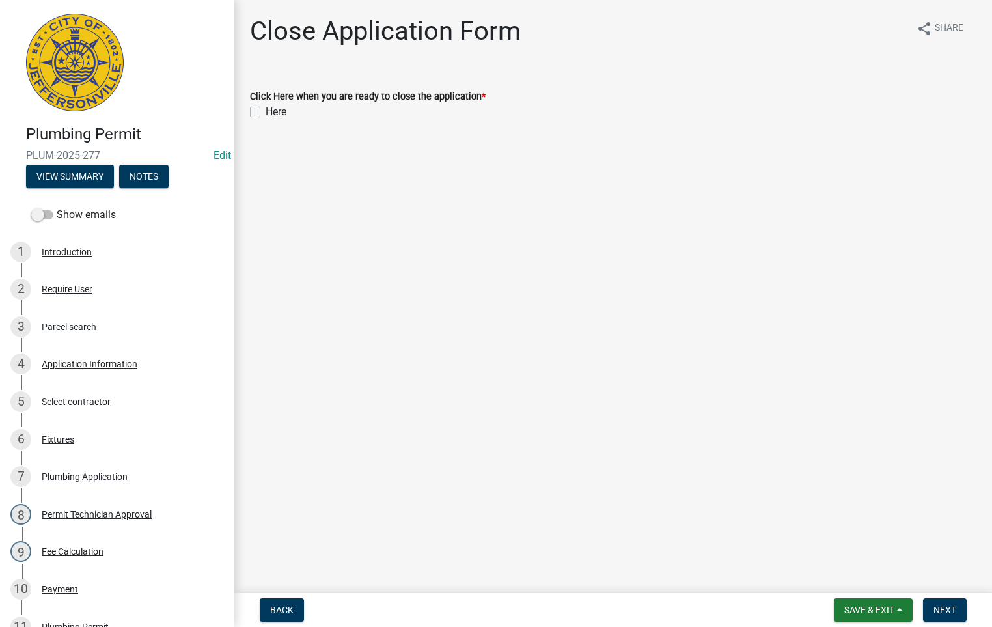
click at [265, 114] on label "Here" at bounding box center [275, 112] width 21 height 16
click at [265, 113] on input "Here" at bounding box center [269, 108] width 8 height 8
checkbox input "true"
click at [942, 606] on span "Next" at bounding box center [944, 609] width 23 height 10
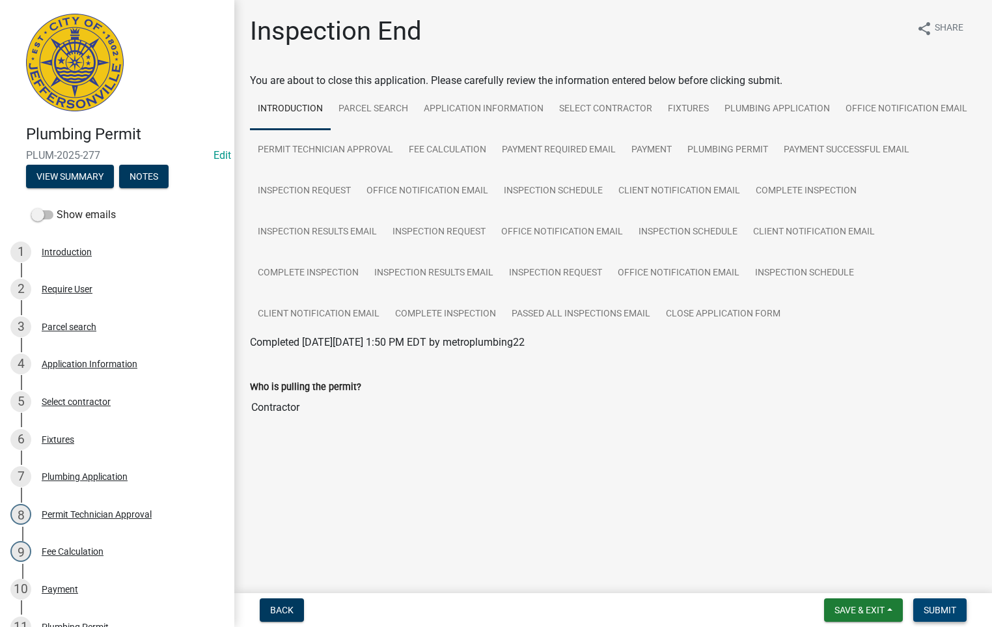
click at [932, 604] on span "Submit" at bounding box center [939, 609] width 33 height 10
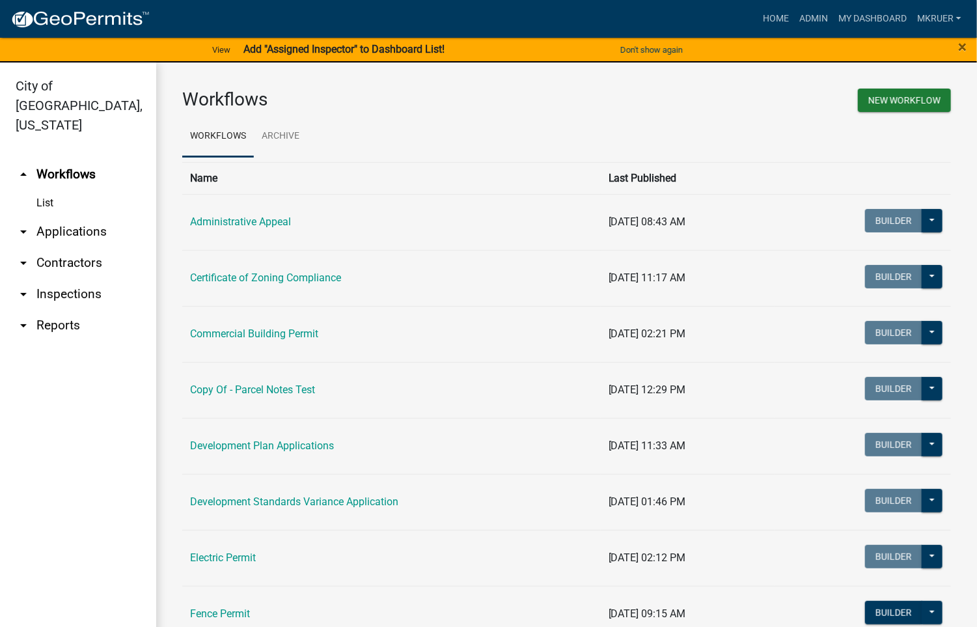
click at [57, 278] on link "arrow_drop_down Inspections" at bounding box center [78, 293] width 156 height 31
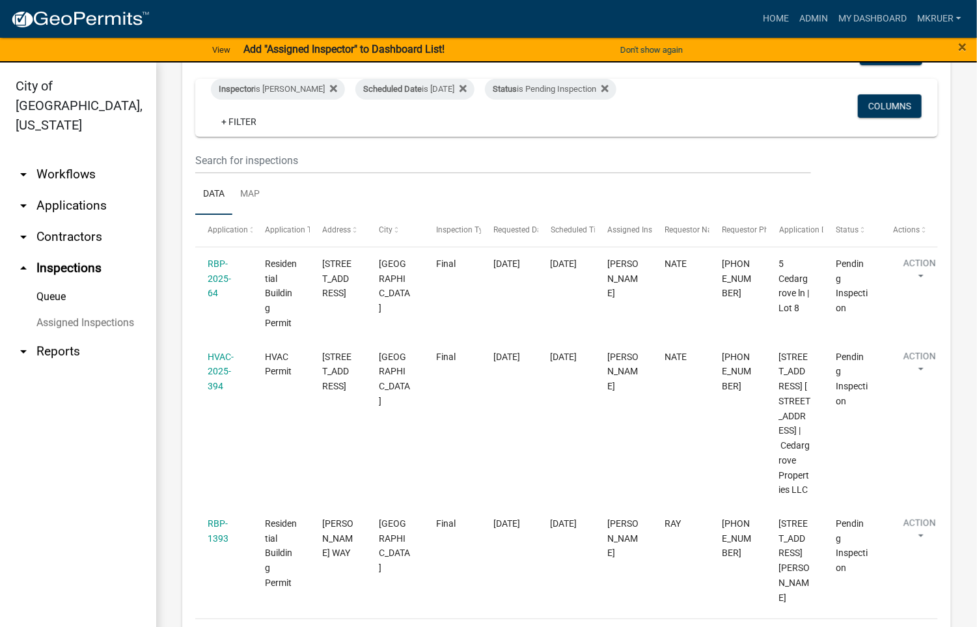
scroll to position [159, 0]
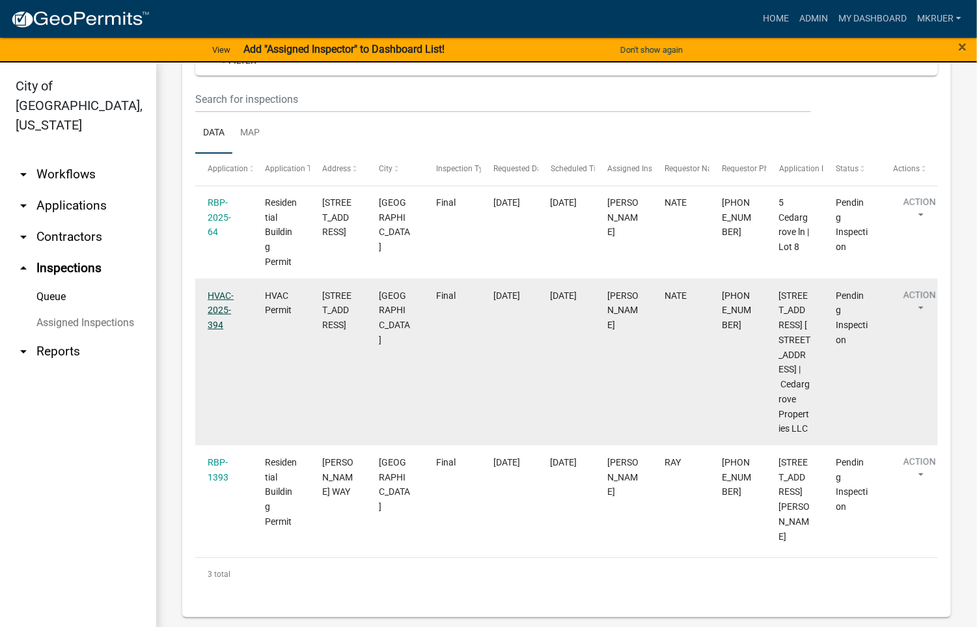
click at [217, 295] on link "HVAC-2025-394" at bounding box center [221, 310] width 26 height 40
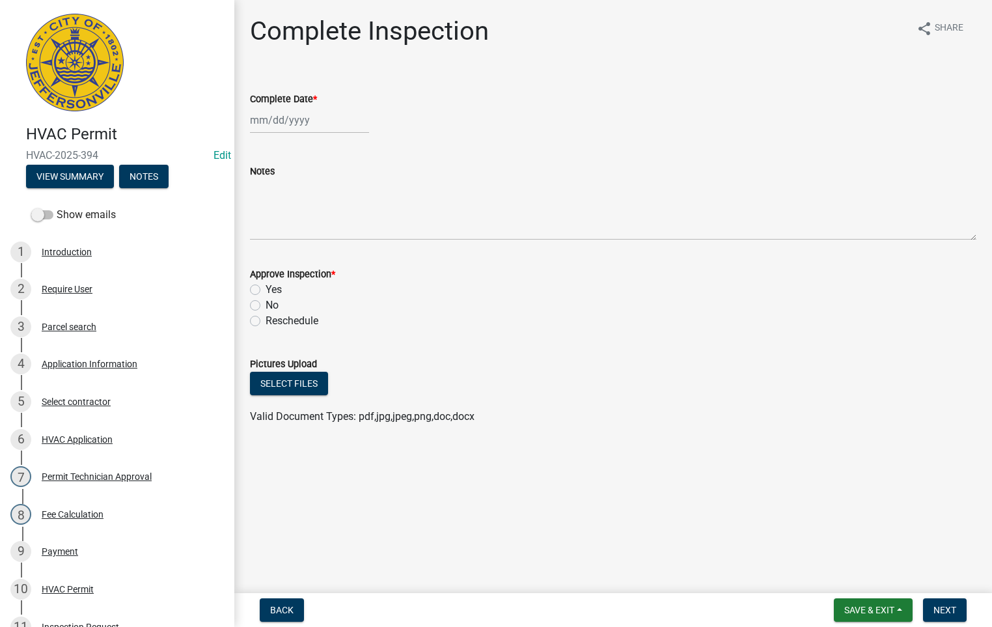
click at [301, 119] on div at bounding box center [309, 120] width 119 height 27
select select "8"
select select "2025"
click at [284, 248] on div "19" at bounding box center [283, 251] width 21 height 21
type input "[DATE]"
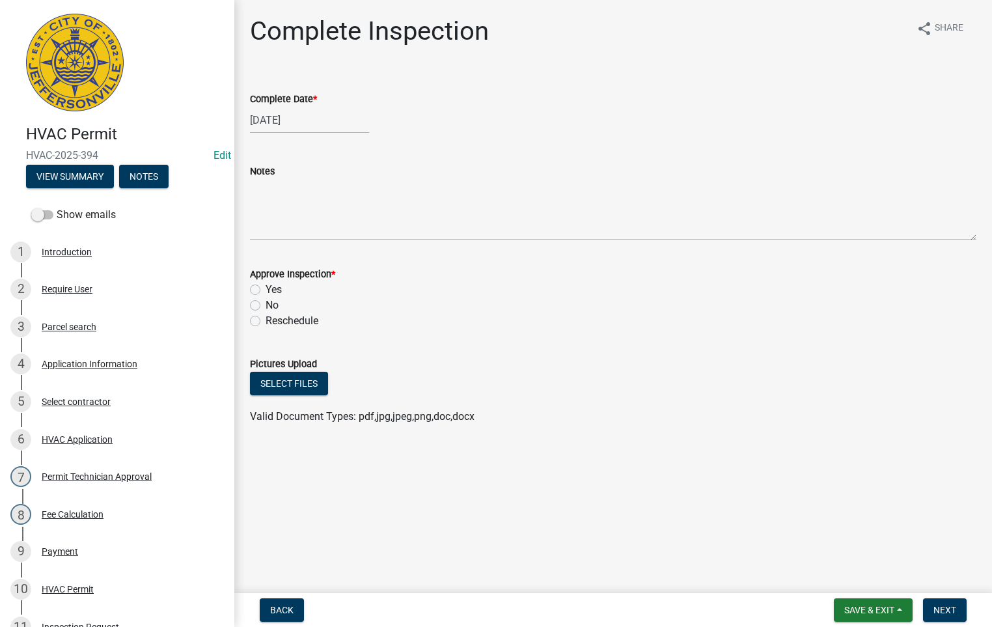
click at [265, 285] on label "Yes" at bounding box center [273, 290] width 16 height 16
click at [265, 285] on input "Yes" at bounding box center [269, 286] width 8 height 8
radio input "true"
click at [726, 496] on main "Complete Inspection share Share Complete Date * [DATE] Notes Approve Inspection…" at bounding box center [612, 294] width 757 height 588
click at [955, 611] on span "Next" at bounding box center [944, 609] width 23 height 10
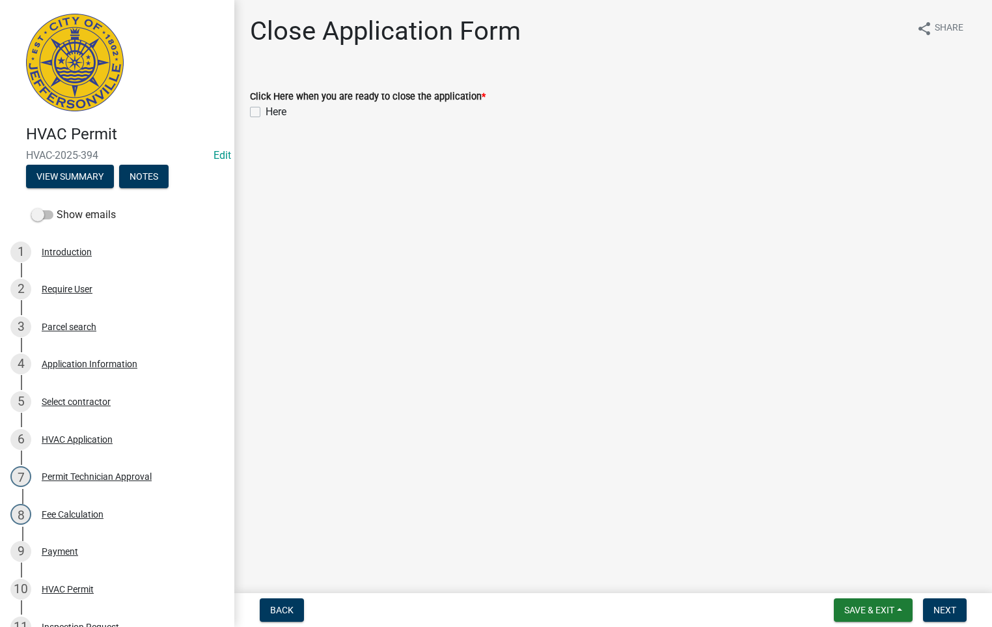
click at [265, 110] on label "Here" at bounding box center [275, 112] width 21 height 16
click at [265, 110] on input "Here" at bounding box center [269, 108] width 8 height 8
checkbox input "true"
click at [947, 611] on span "Next" at bounding box center [944, 609] width 23 height 10
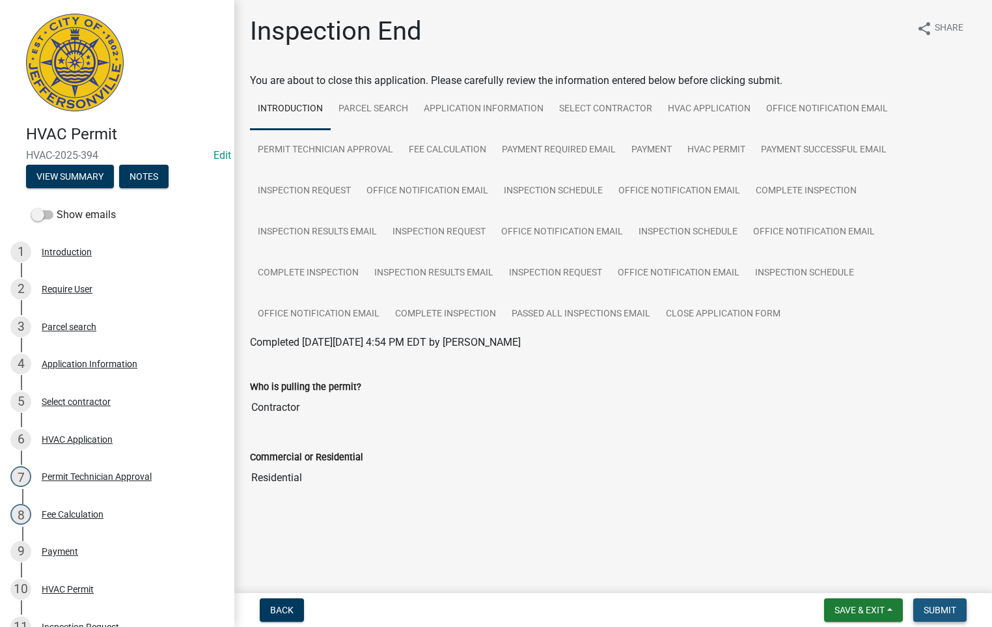
click at [937, 609] on span "Submit" at bounding box center [939, 609] width 33 height 10
